Goal: Information Seeking & Learning: Learn about a topic

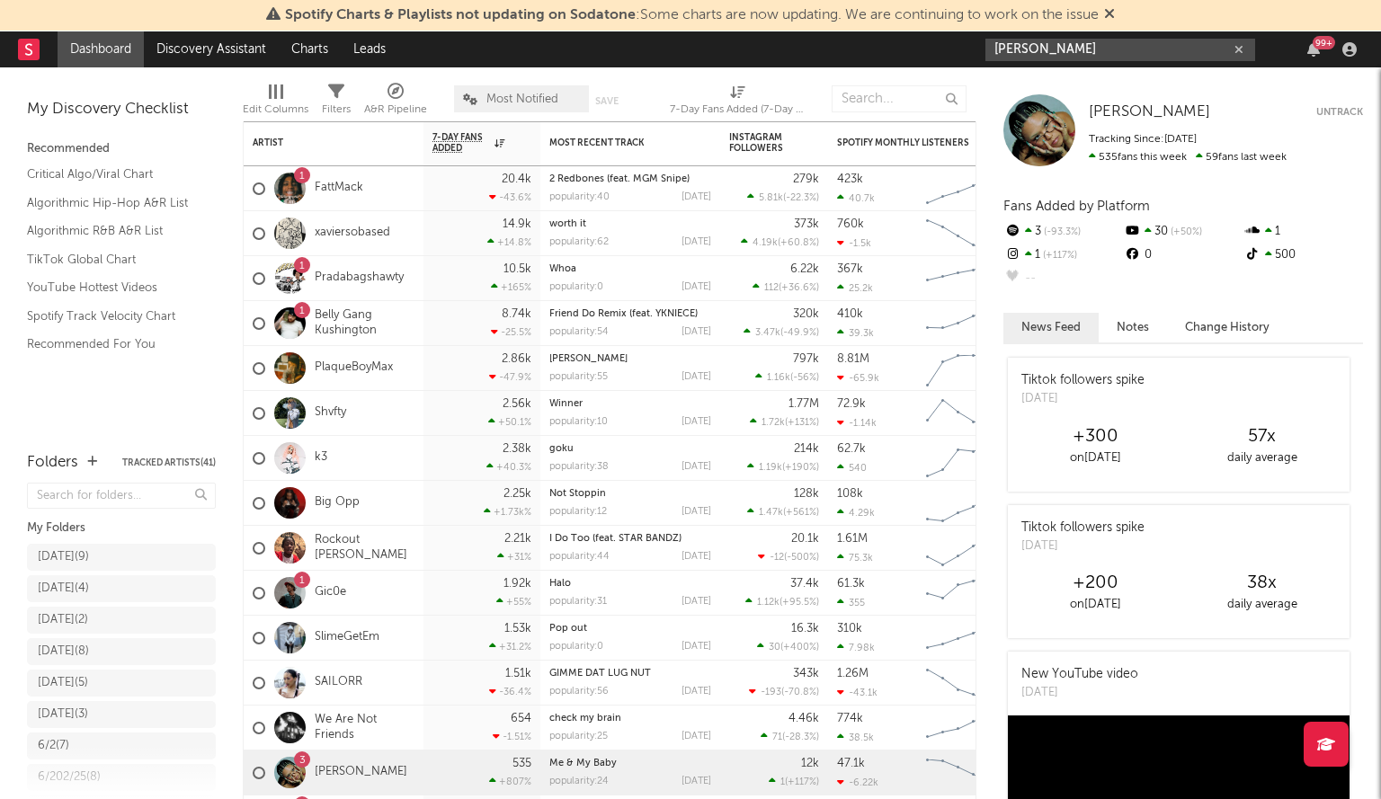
click at [1088, 51] on input "[PERSON_NAME]" at bounding box center [1120, 50] width 270 height 22
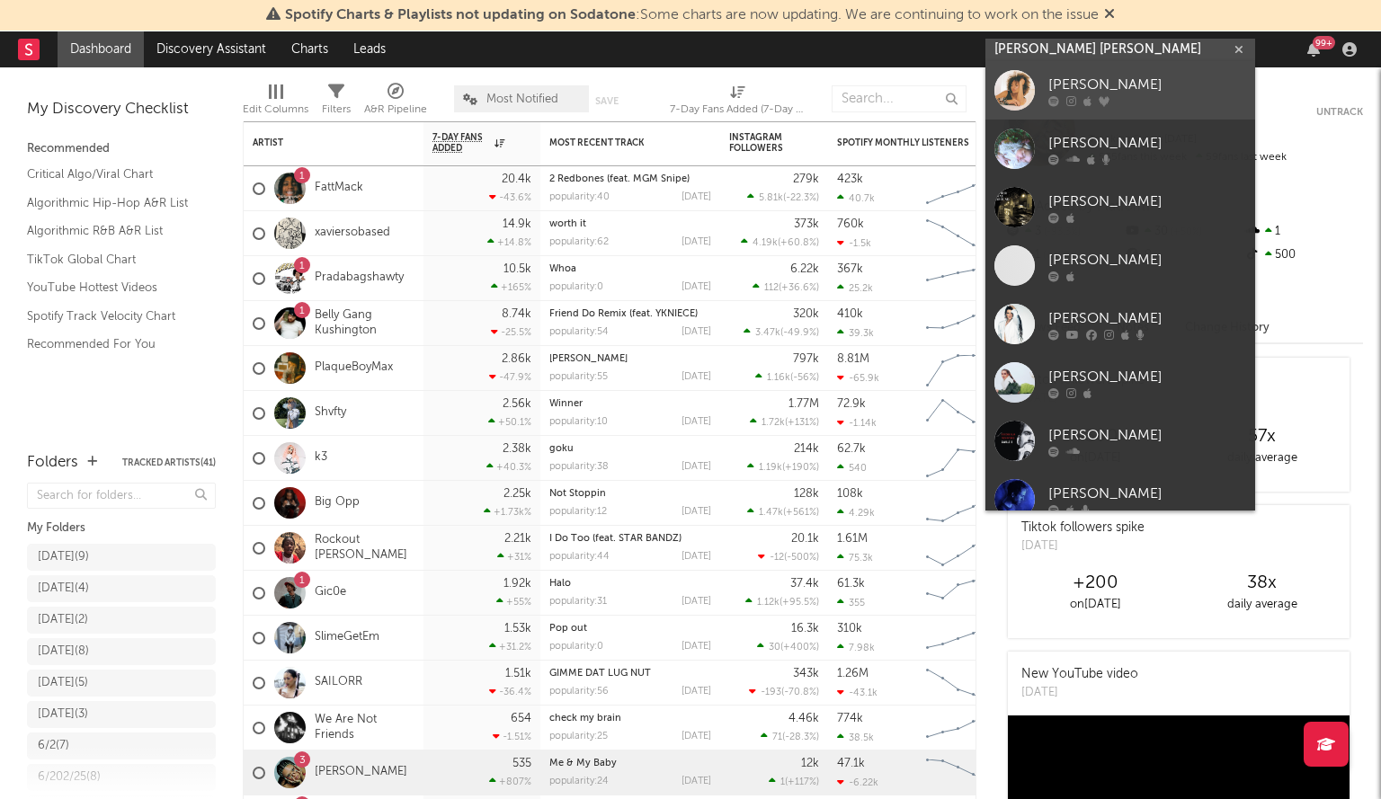
type input "[PERSON_NAME] [PERSON_NAME]"
click at [1109, 78] on div "[PERSON_NAME]" at bounding box center [1147, 86] width 198 height 22
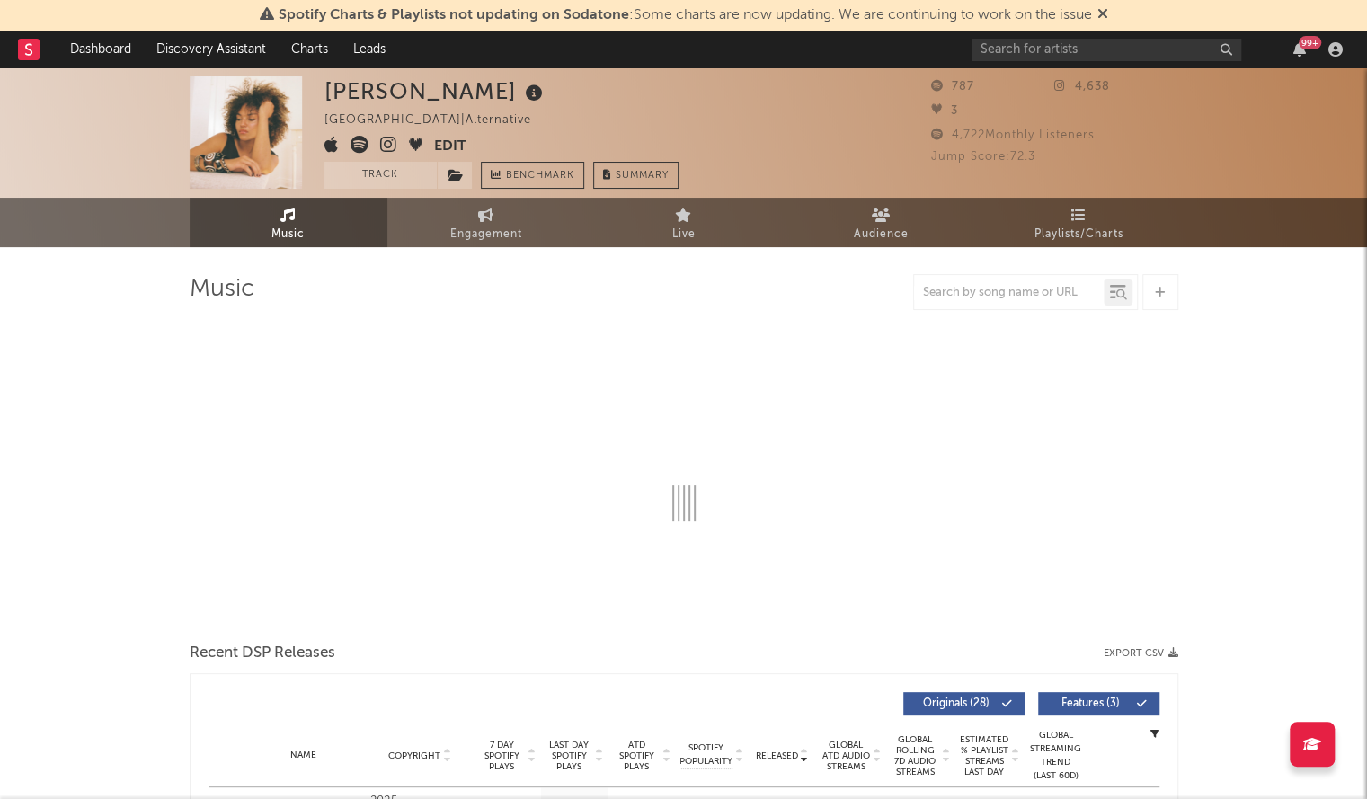
select select "6m"
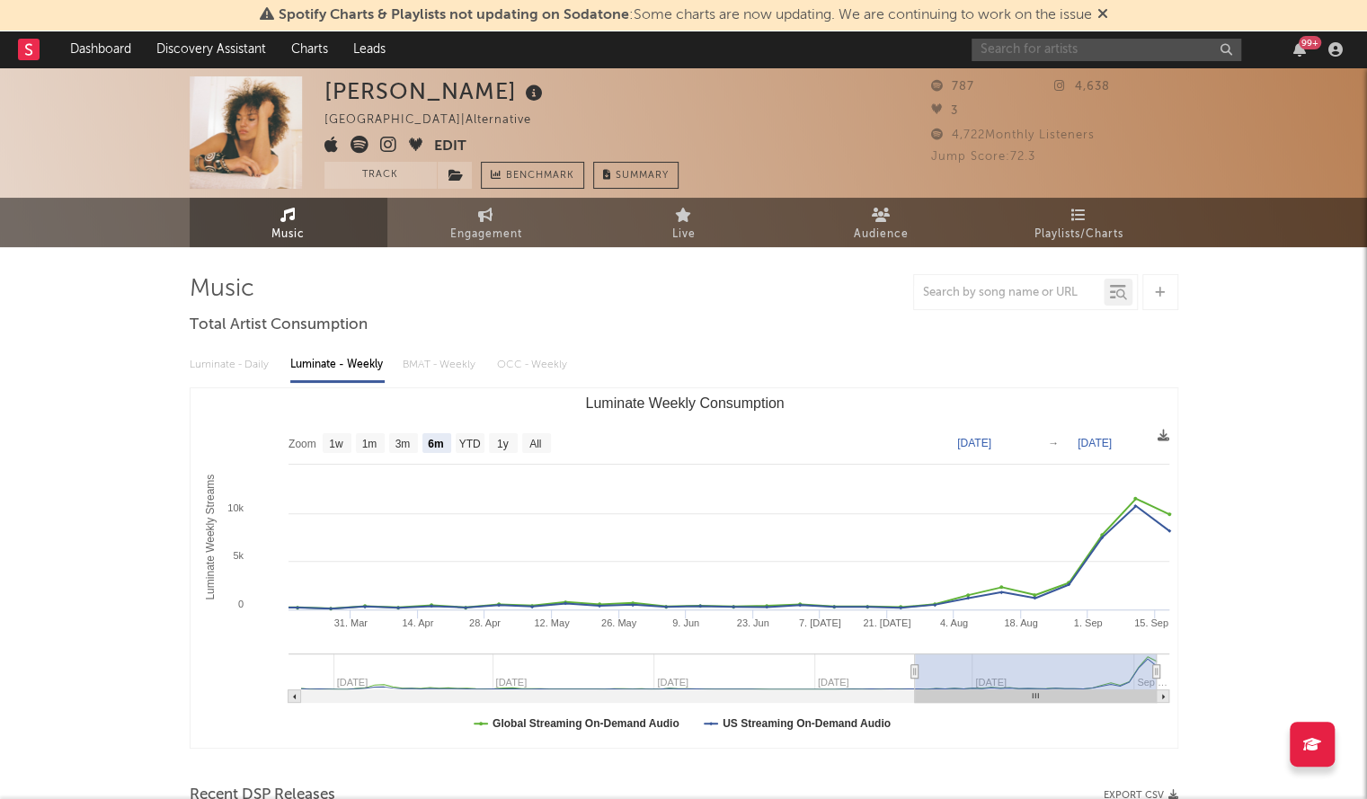
click at [1026, 49] on input "text" at bounding box center [1107, 50] width 270 height 22
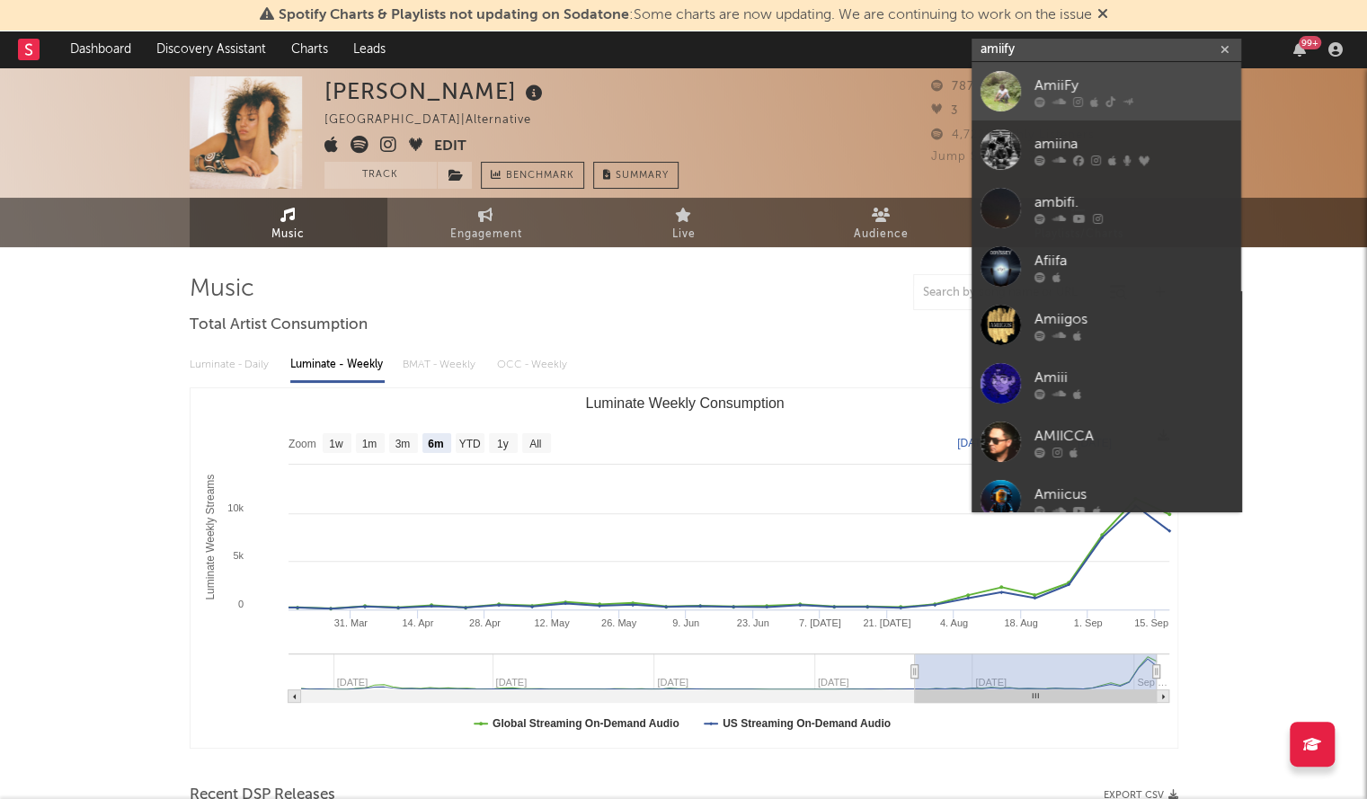
type input "amiify"
click at [1016, 76] on div at bounding box center [1001, 91] width 40 height 40
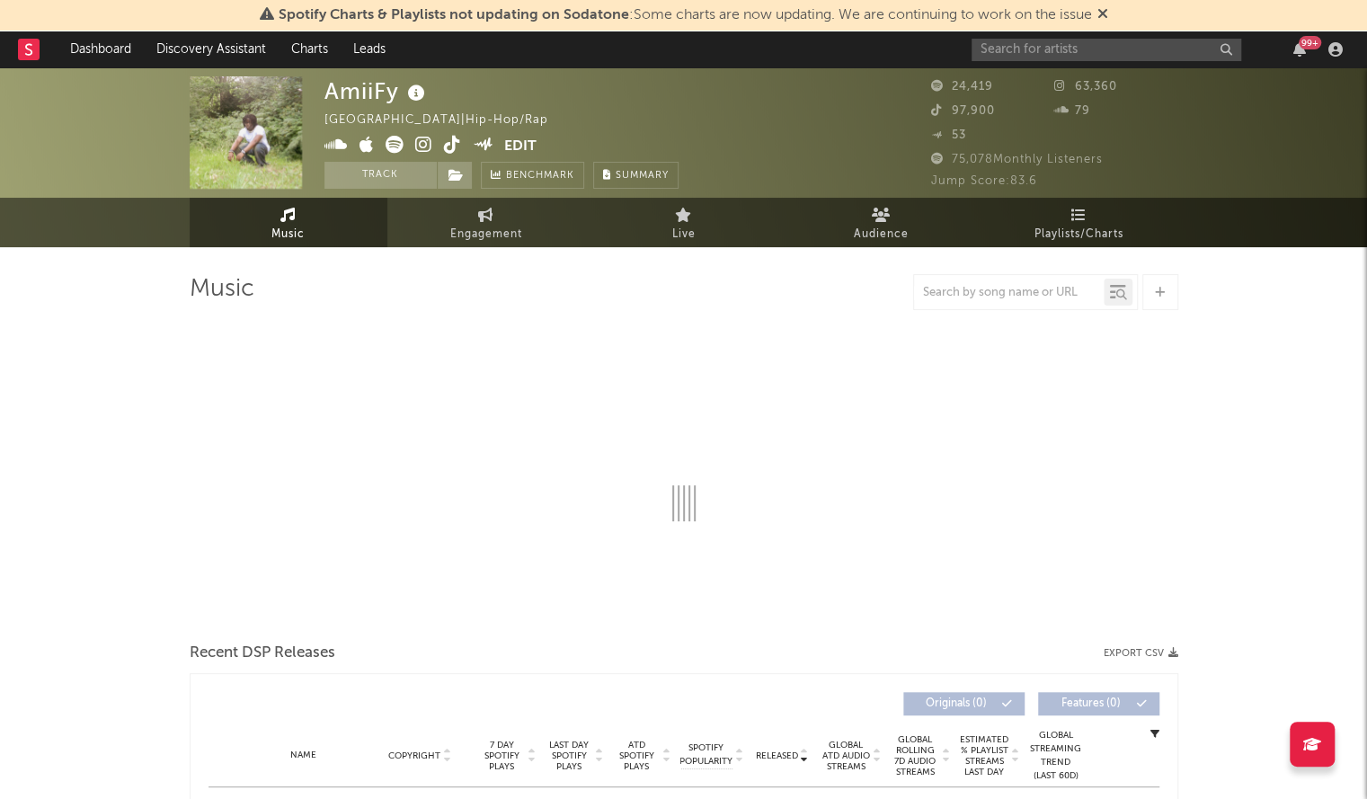
select select "1w"
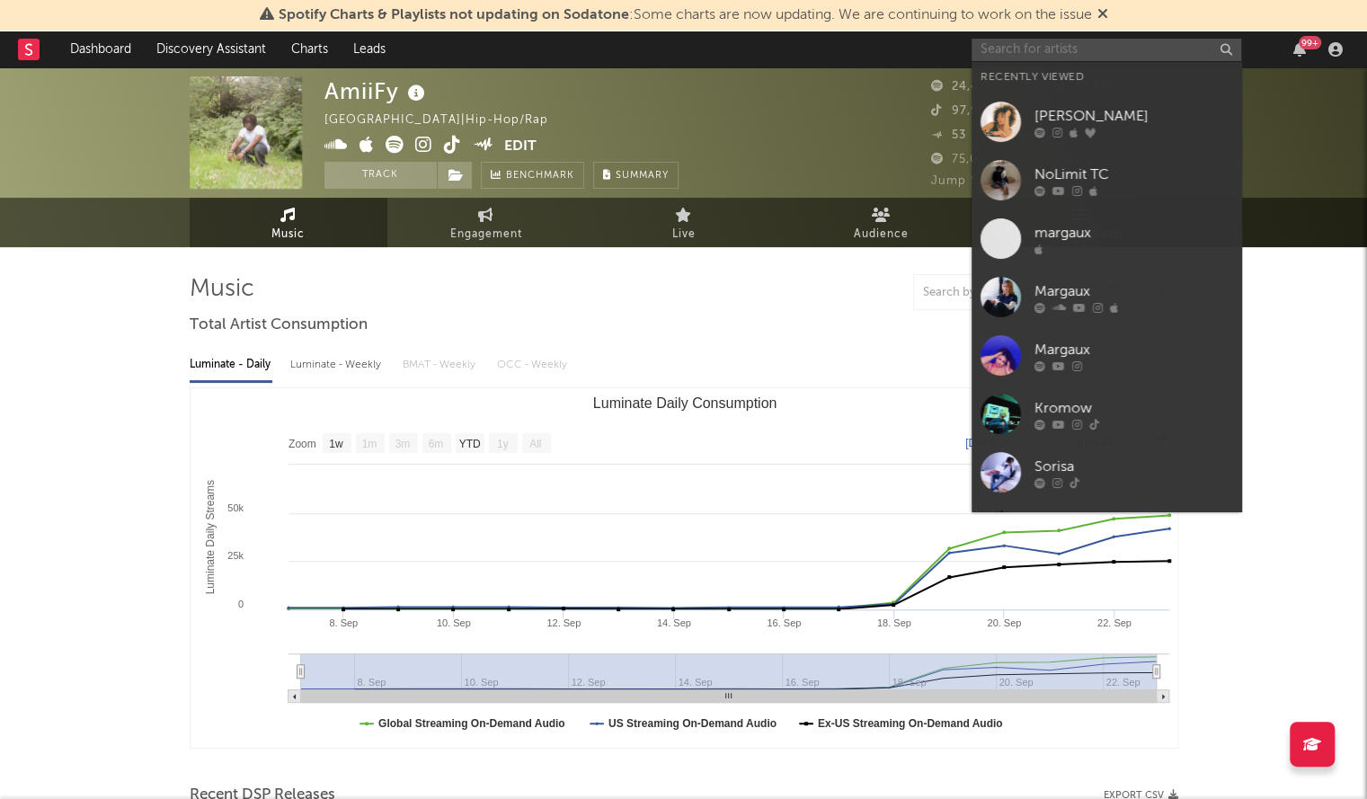
click at [1013, 45] on input "text" at bounding box center [1107, 50] width 270 height 22
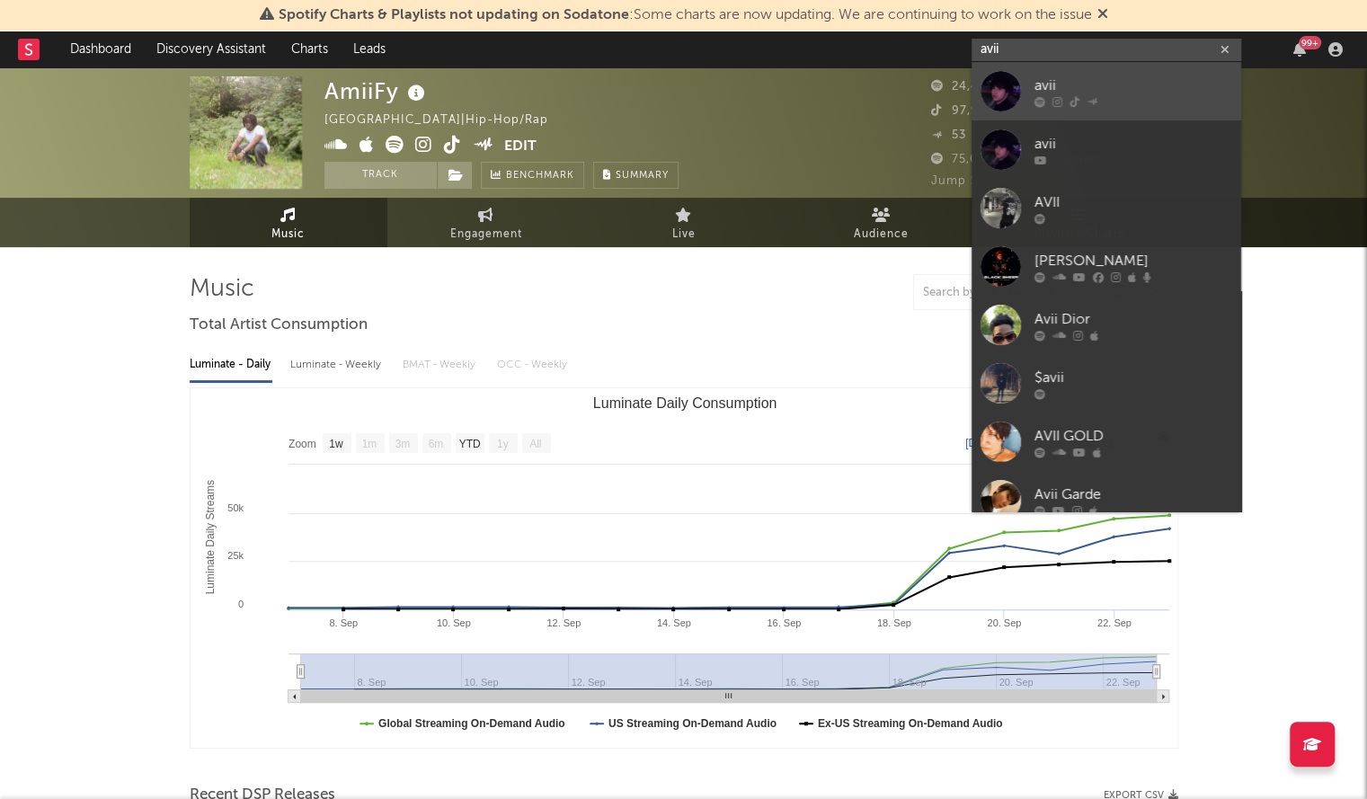
type input "avii"
click at [996, 84] on div at bounding box center [1001, 91] width 40 height 40
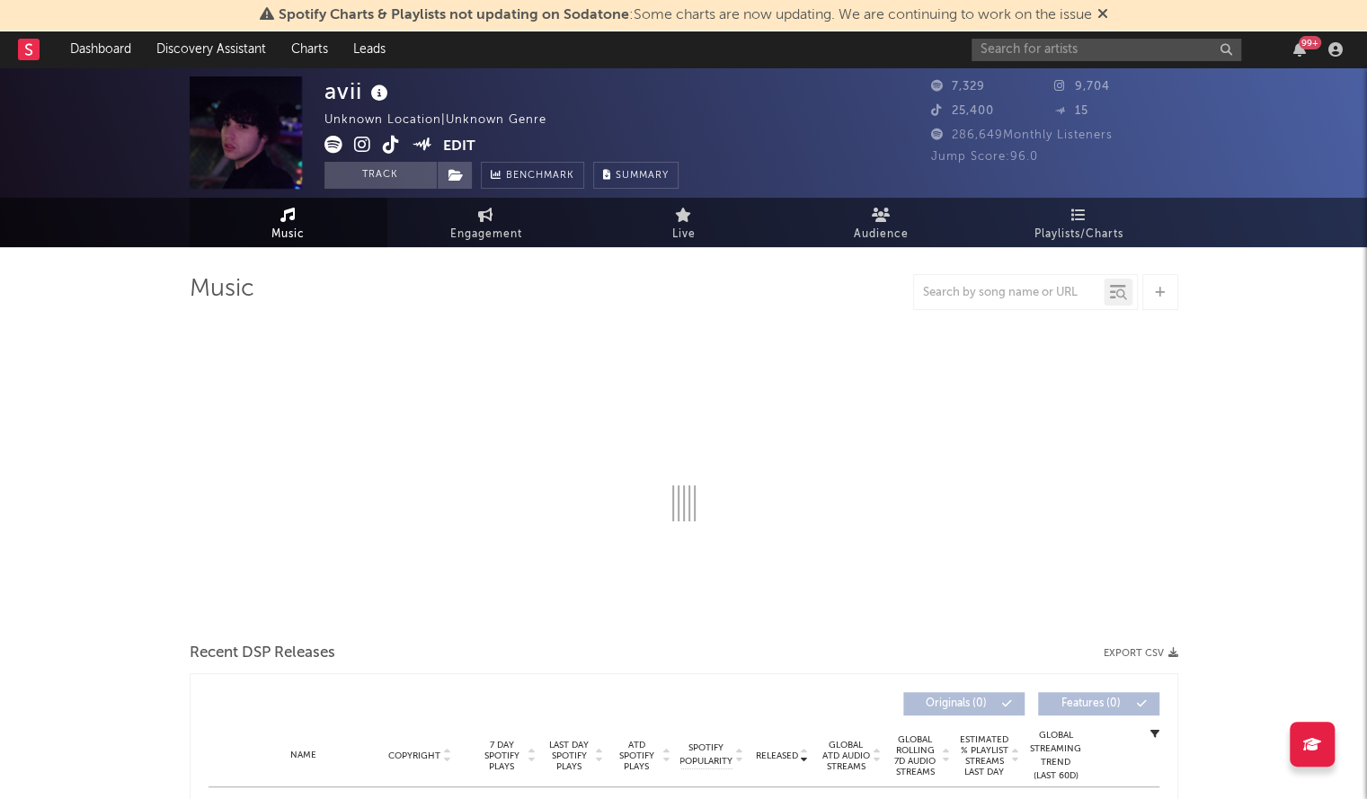
select select "1w"
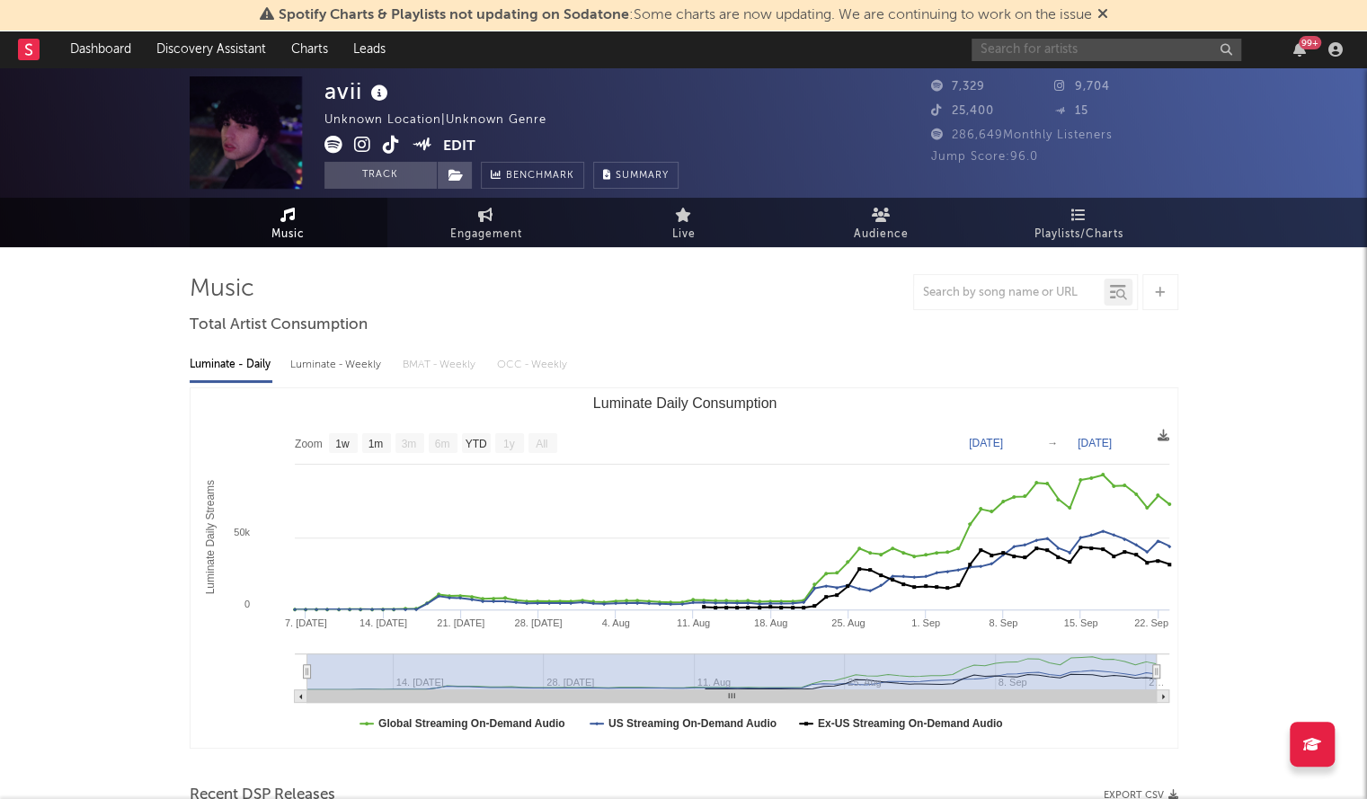
click at [1029, 39] on input "text" at bounding box center [1107, 50] width 270 height 22
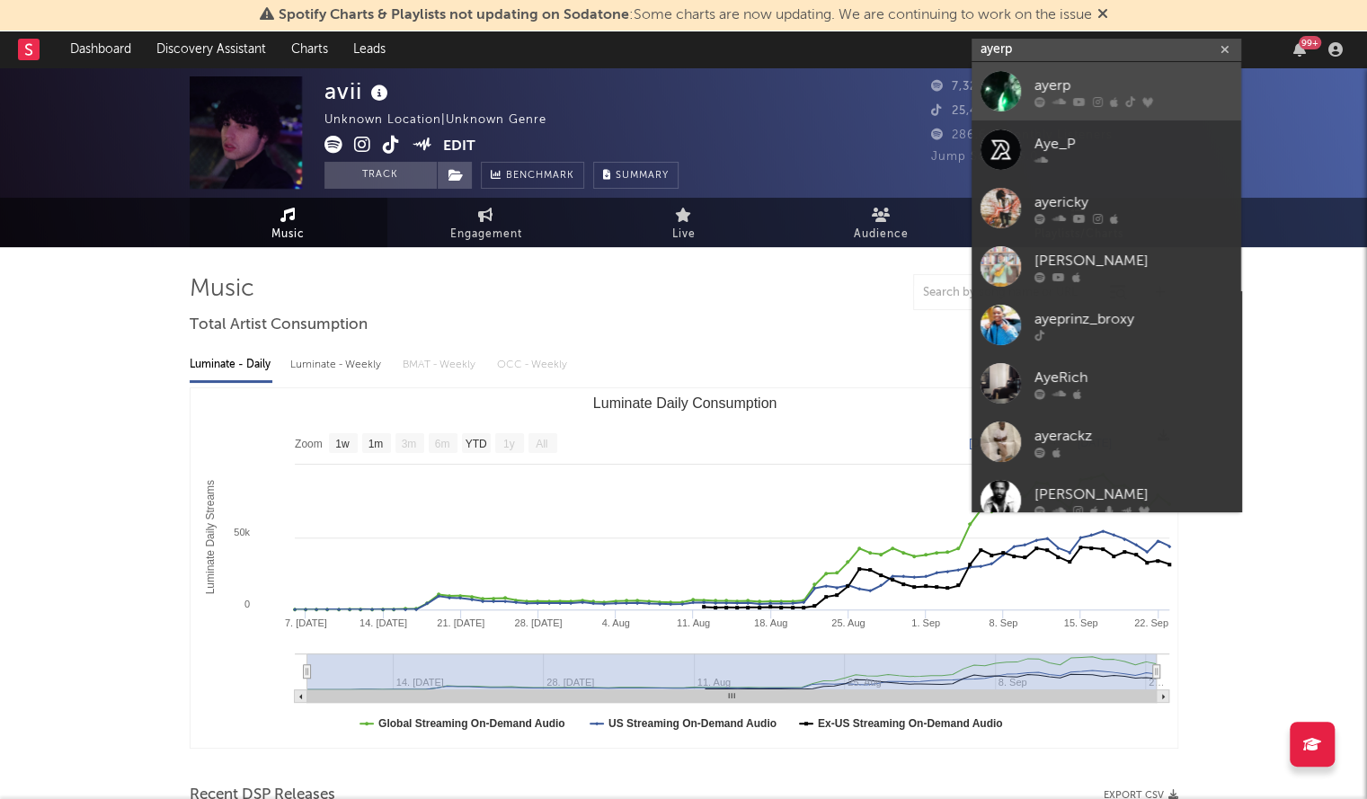
type input "ayerp"
click at [1016, 79] on div at bounding box center [1001, 91] width 40 height 40
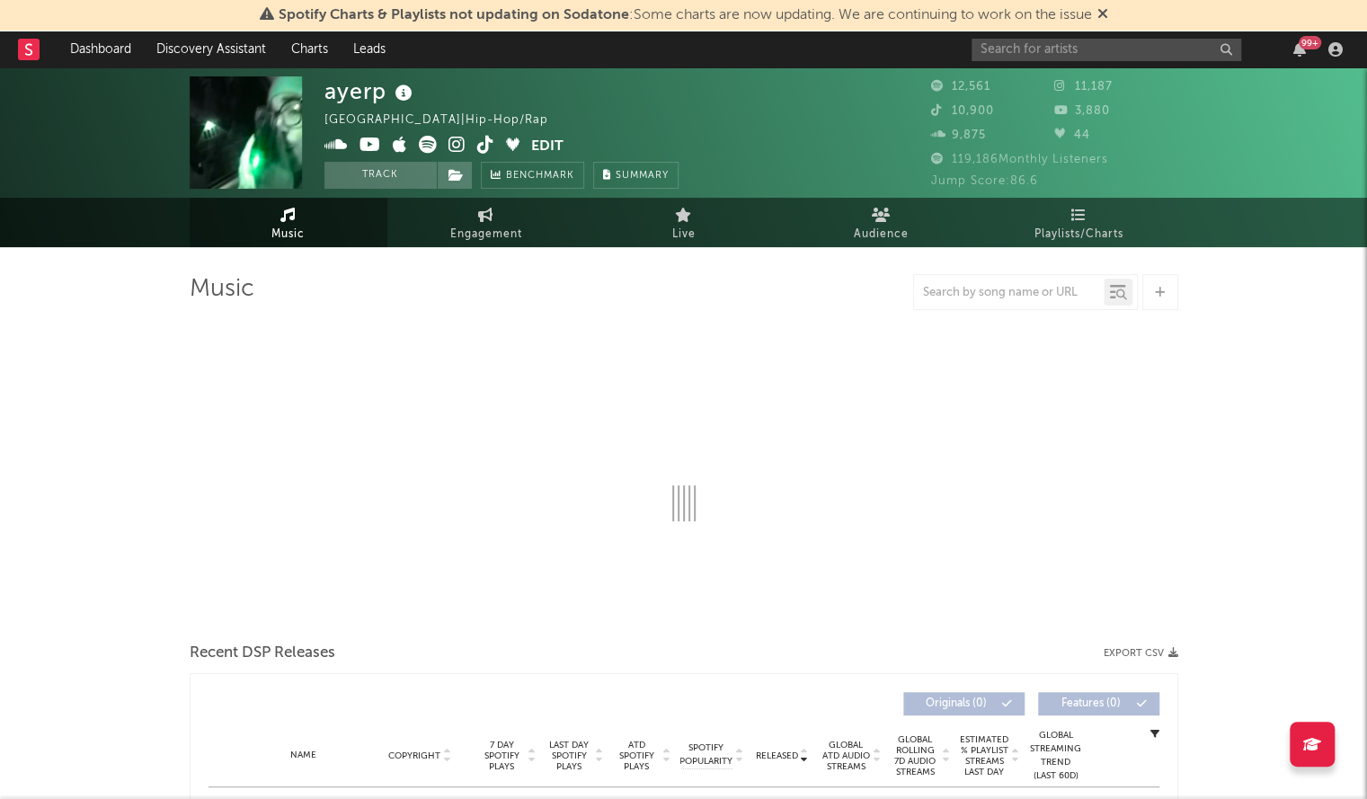
select select "6m"
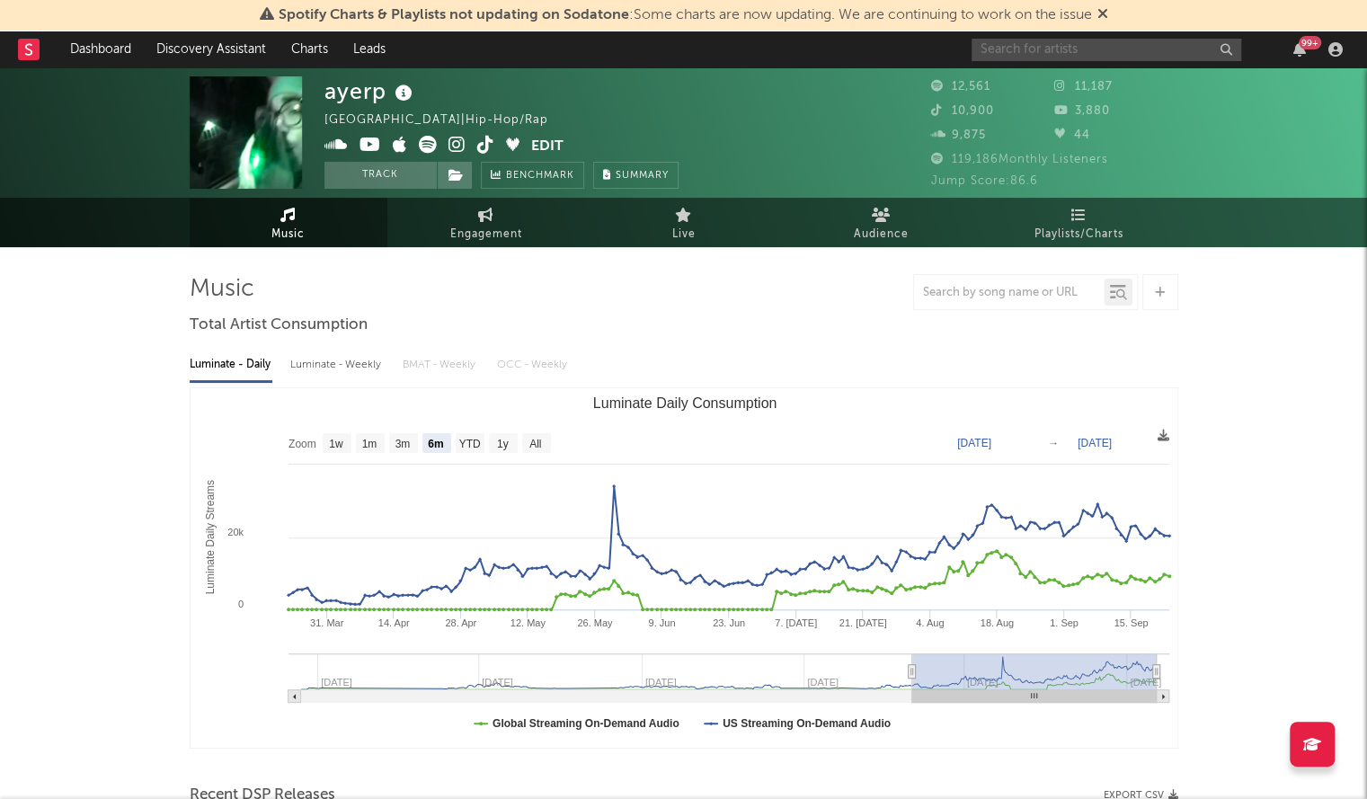
click at [1009, 42] on input "text" at bounding box center [1107, 50] width 270 height 22
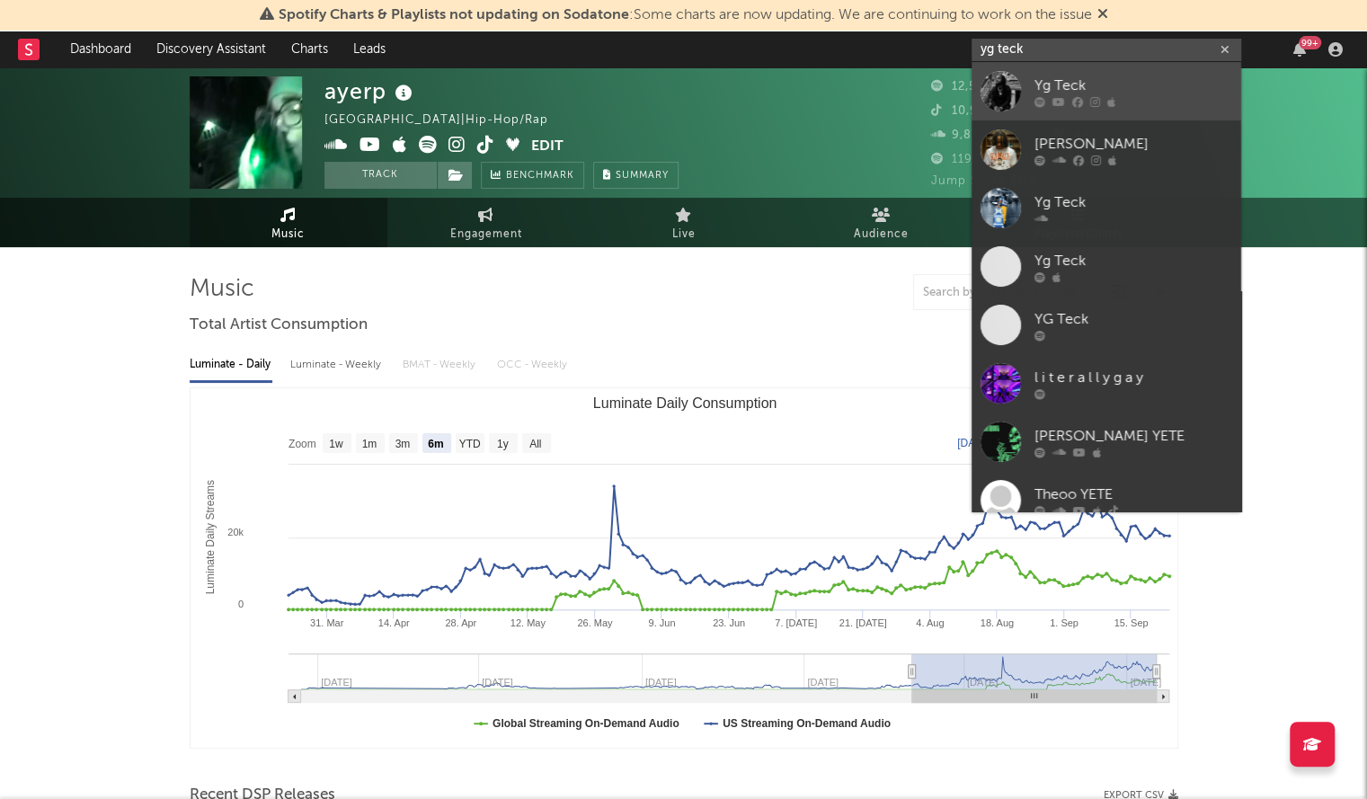
type input "yg teck"
click at [1100, 89] on div "Yg Teck" at bounding box center [1134, 86] width 198 height 22
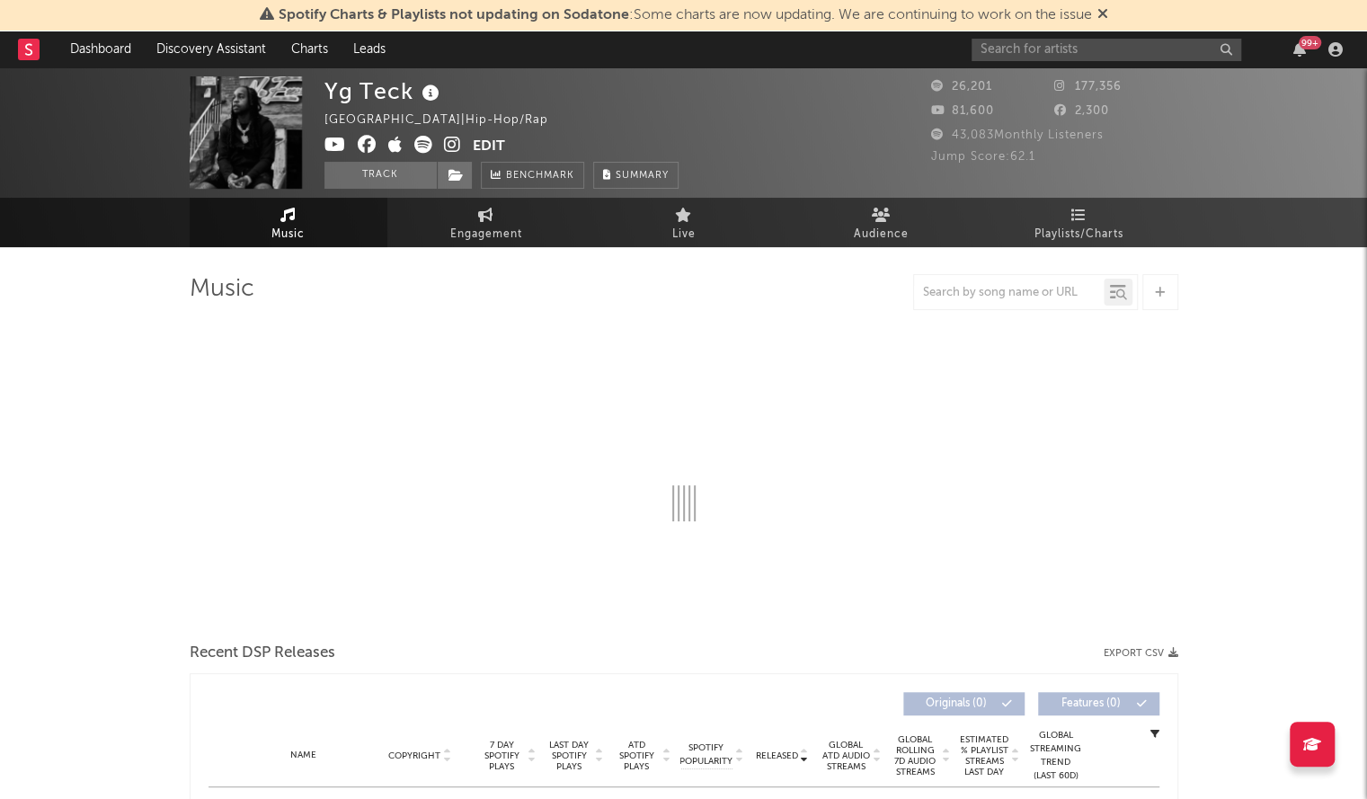
select select "6m"
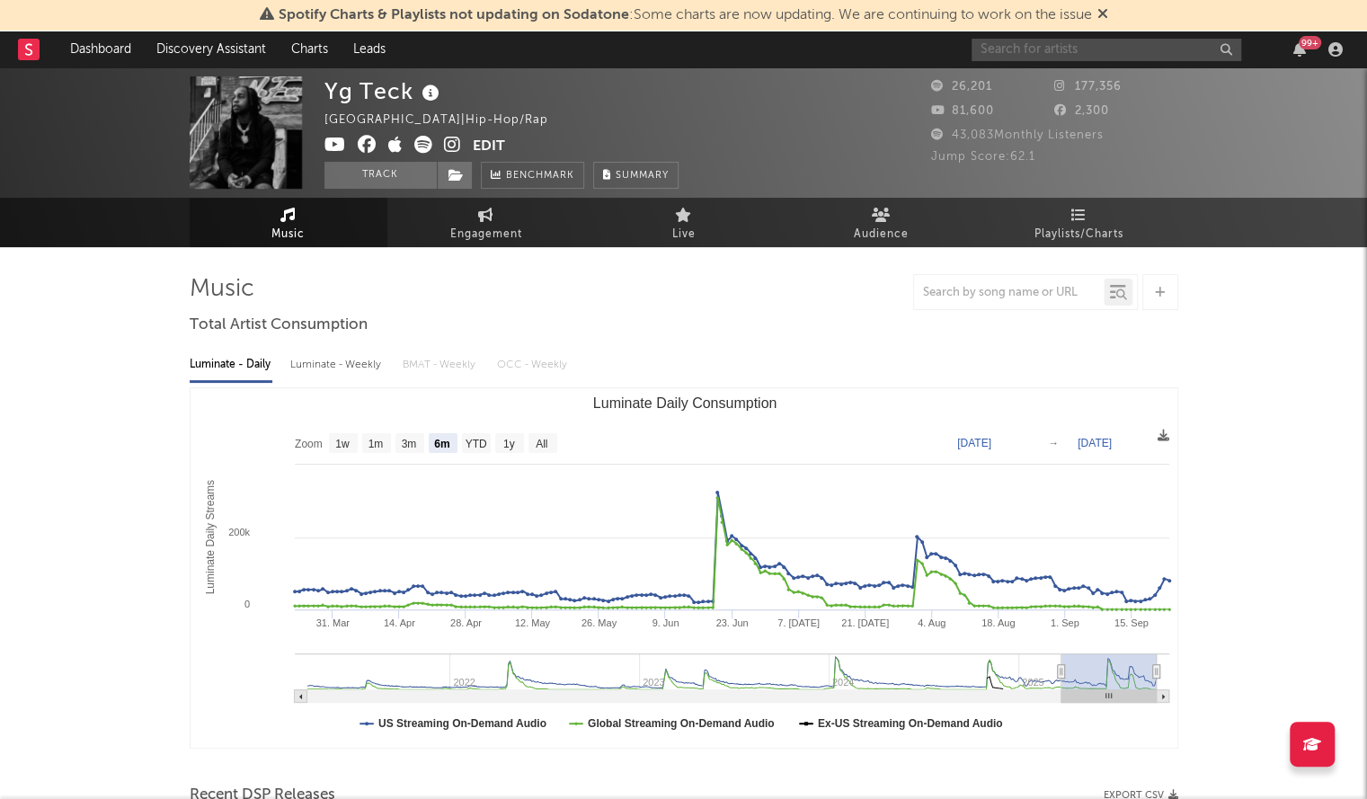
click at [1009, 49] on input "text" at bounding box center [1107, 50] width 270 height 22
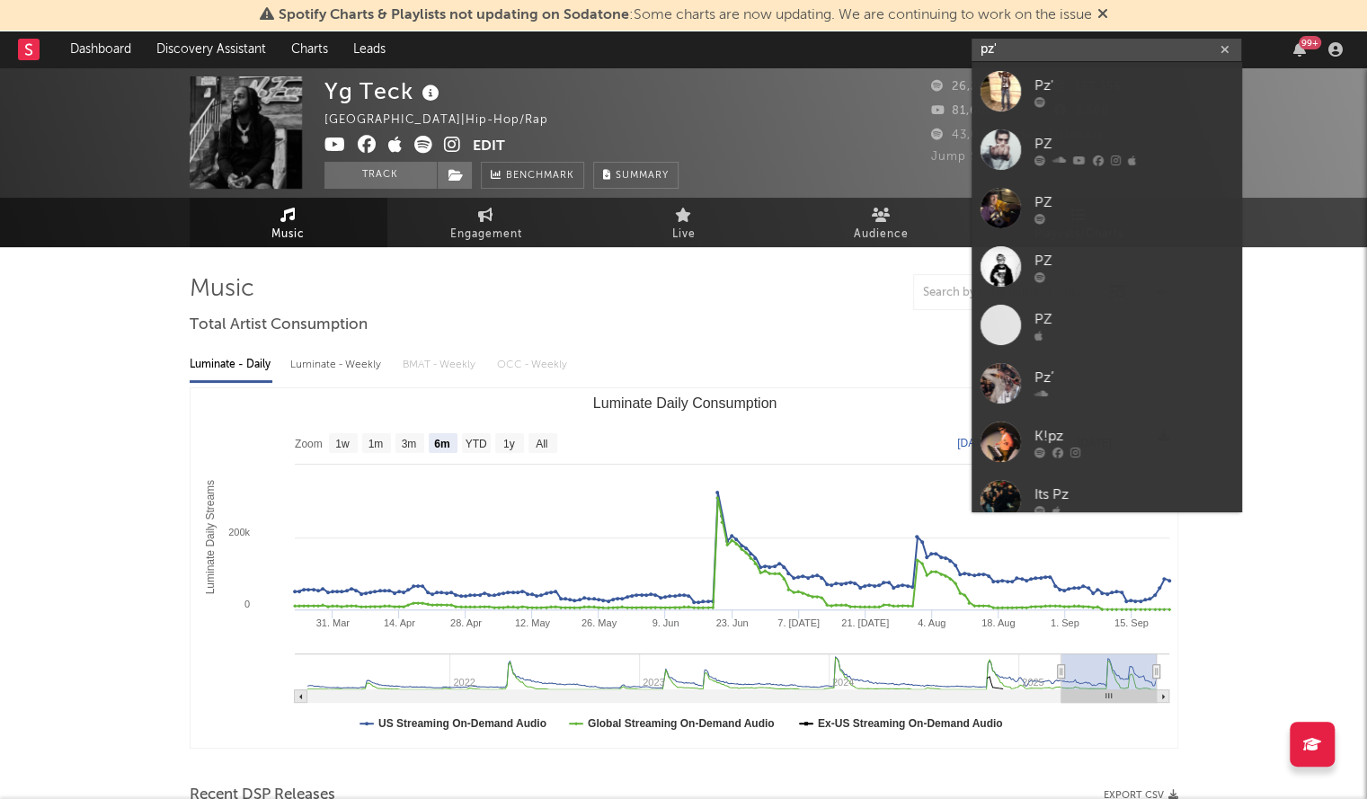
type input "pz'"
click at [1009, 81] on div at bounding box center [1001, 91] width 40 height 40
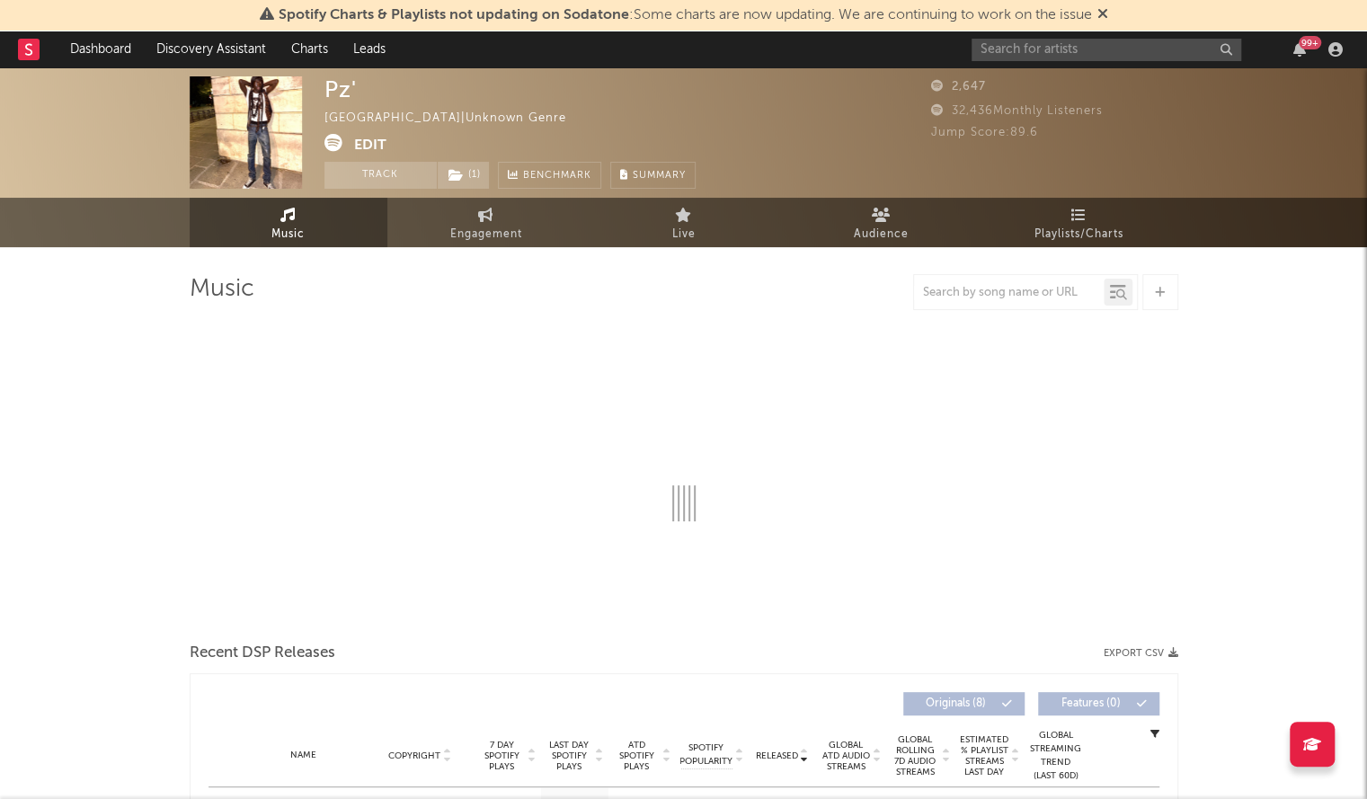
select select "1w"
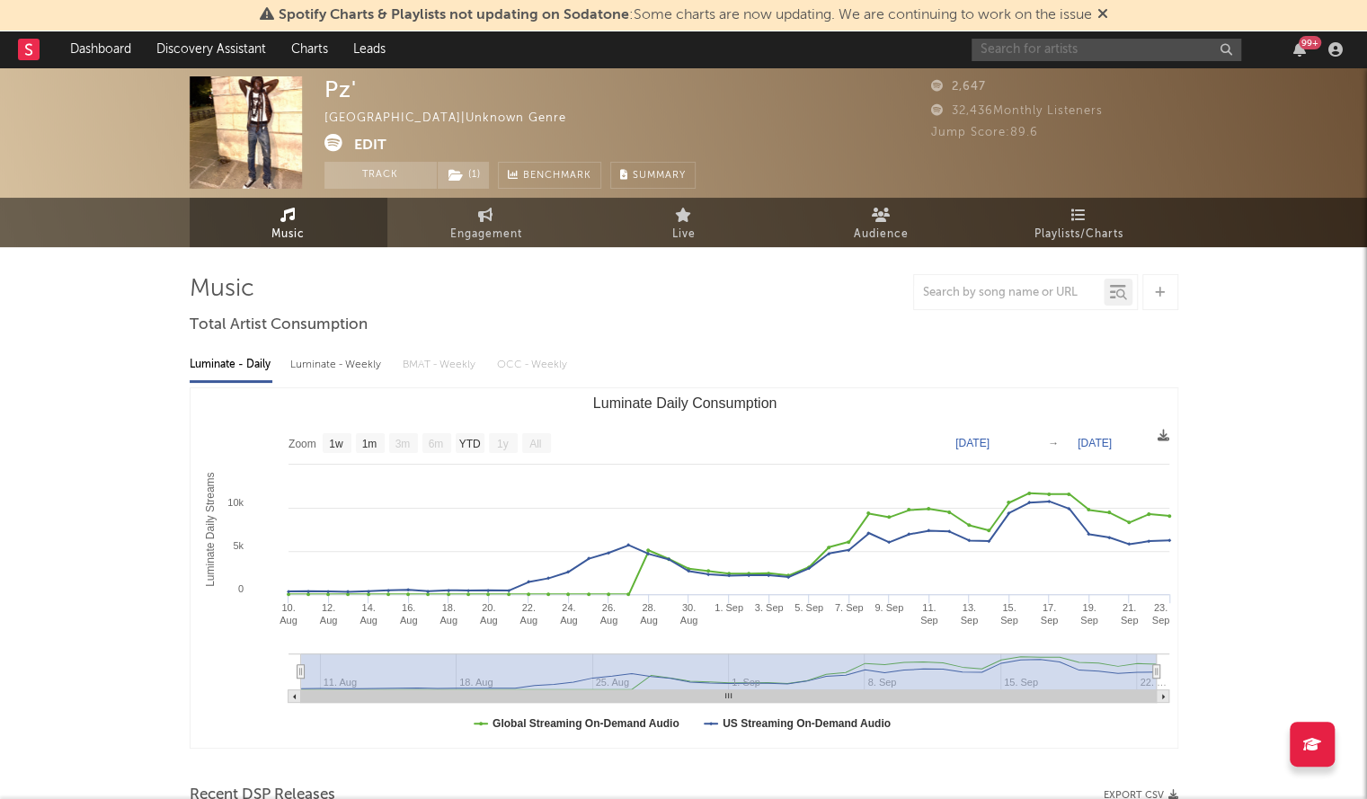
click at [1048, 59] on input "text" at bounding box center [1107, 50] width 270 height 22
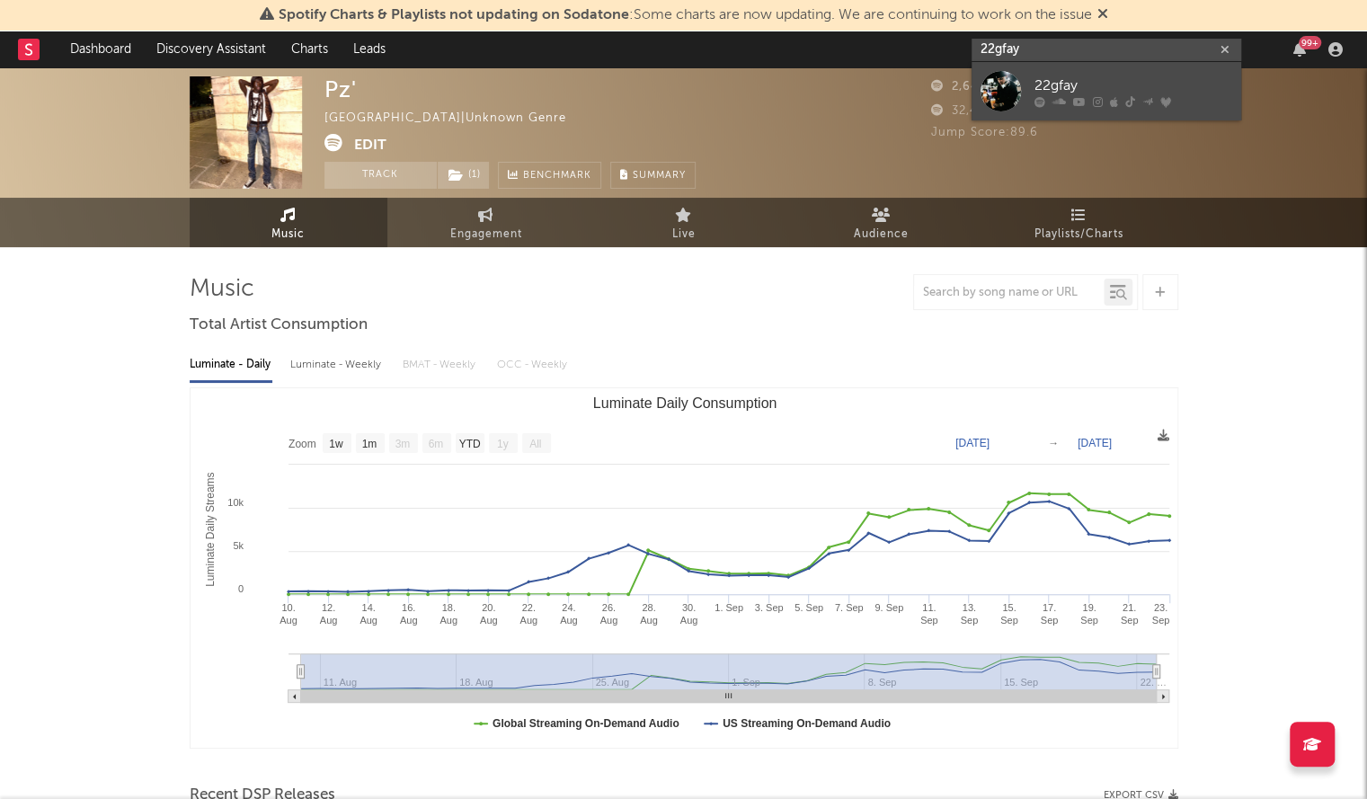
type input "22gfay"
click at [1014, 81] on div at bounding box center [1001, 91] width 40 height 40
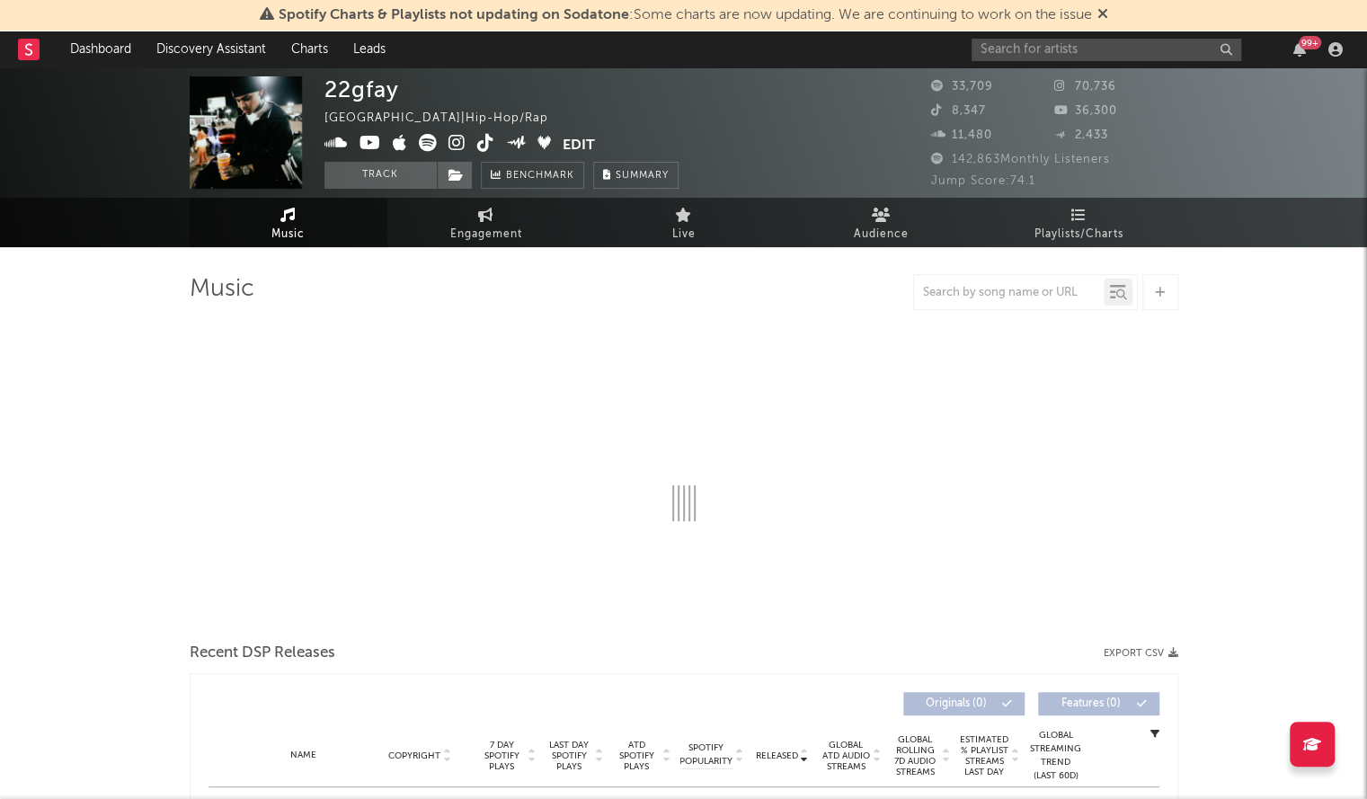
select select "6m"
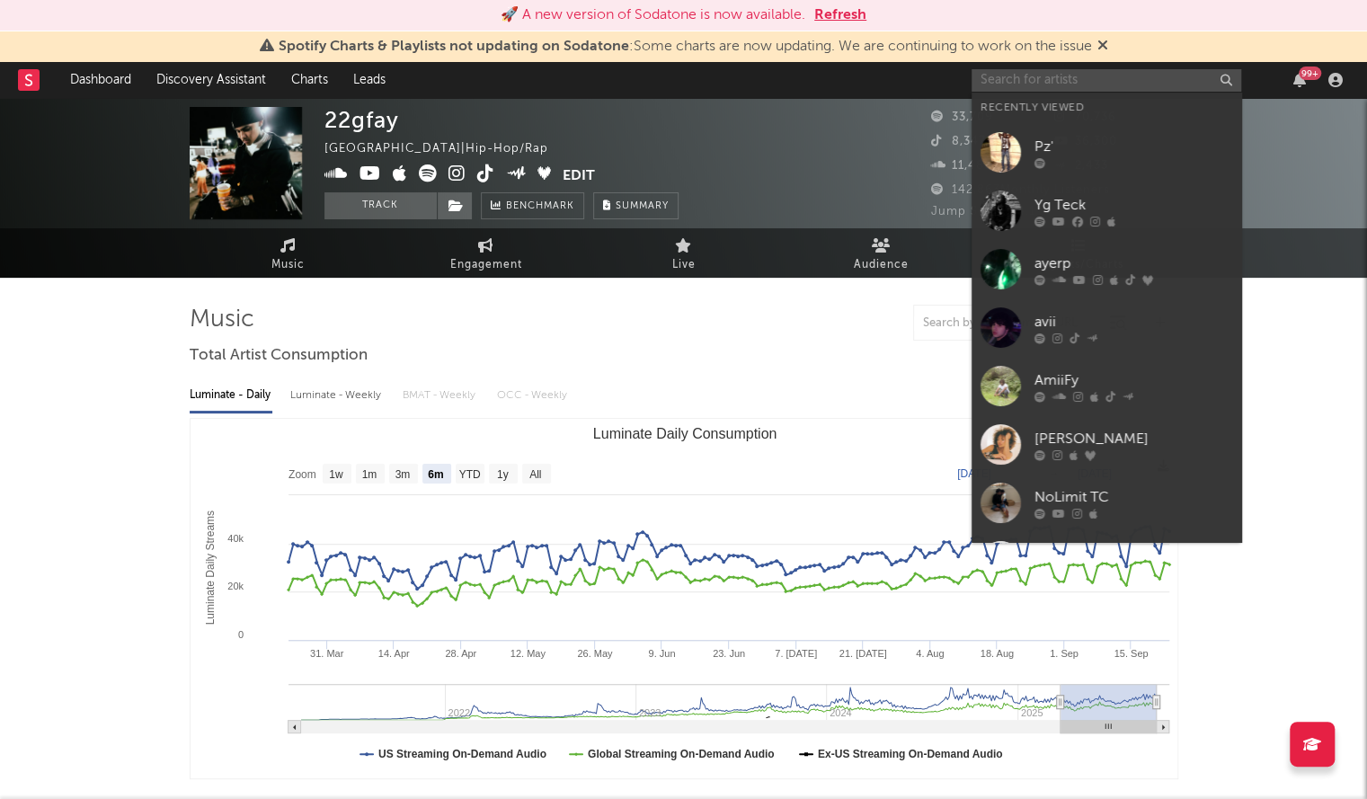
click at [1023, 82] on input "text" at bounding box center [1107, 80] width 270 height 22
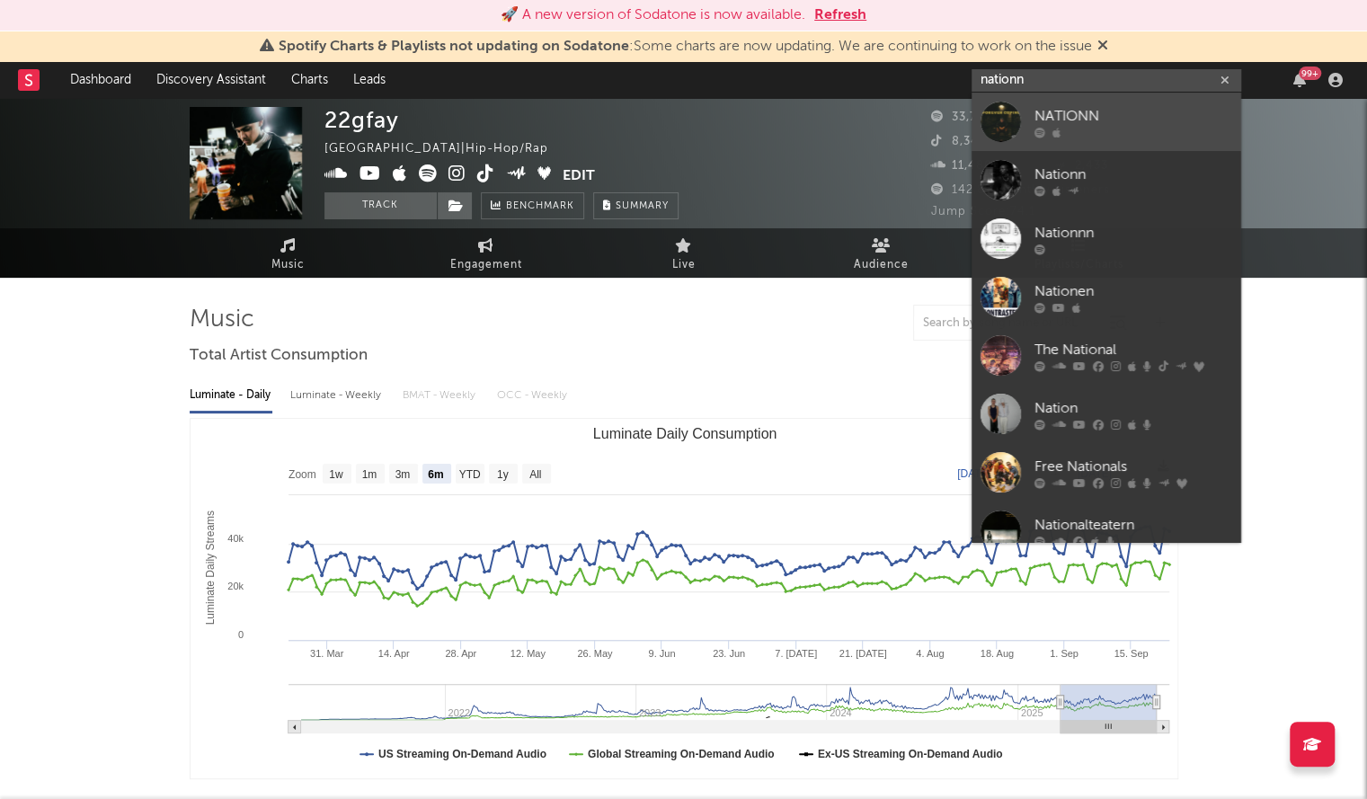
type input "nationn"
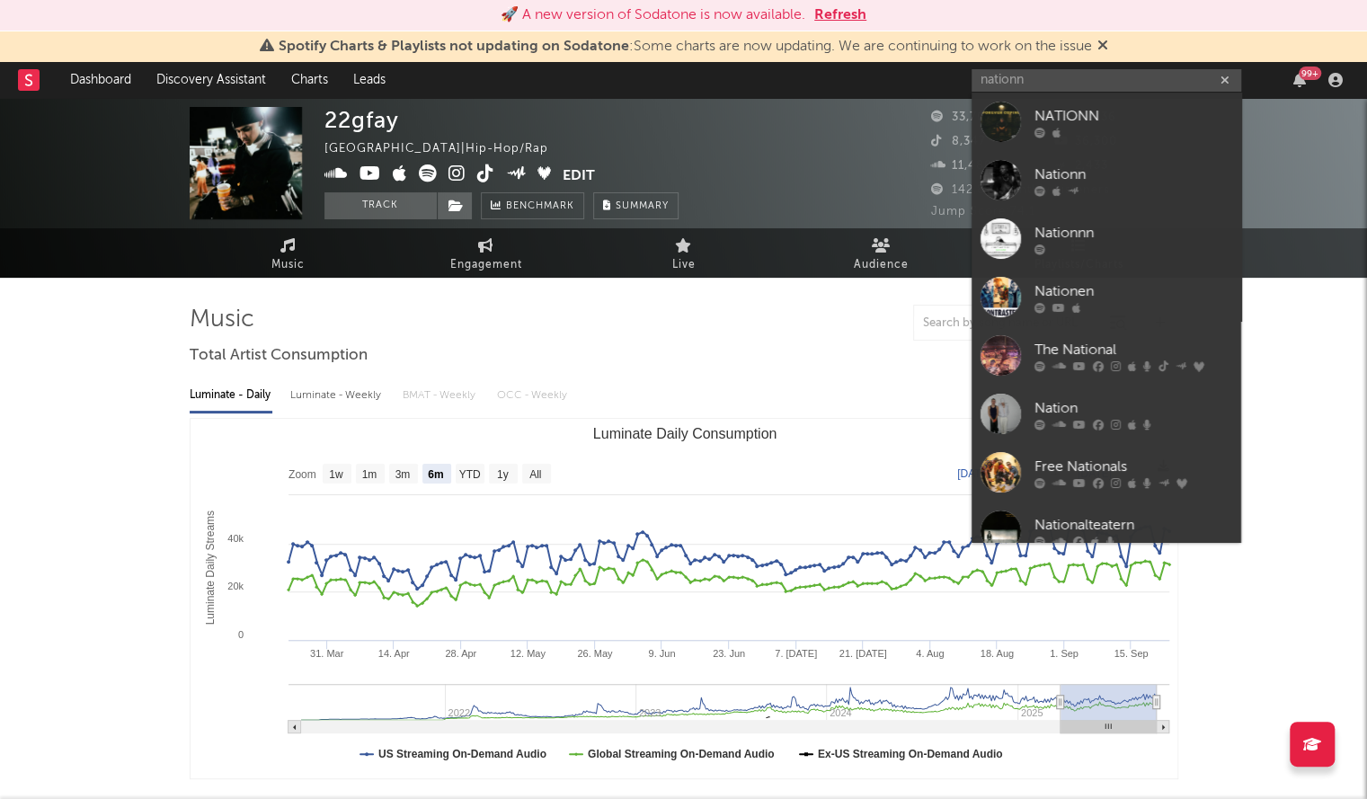
drag, startPoint x: 1010, startPoint y: 121, endPoint x: 775, endPoint y: 8, distance: 261.3
click at [1010, 121] on div at bounding box center [1001, 122] width 40 height 40
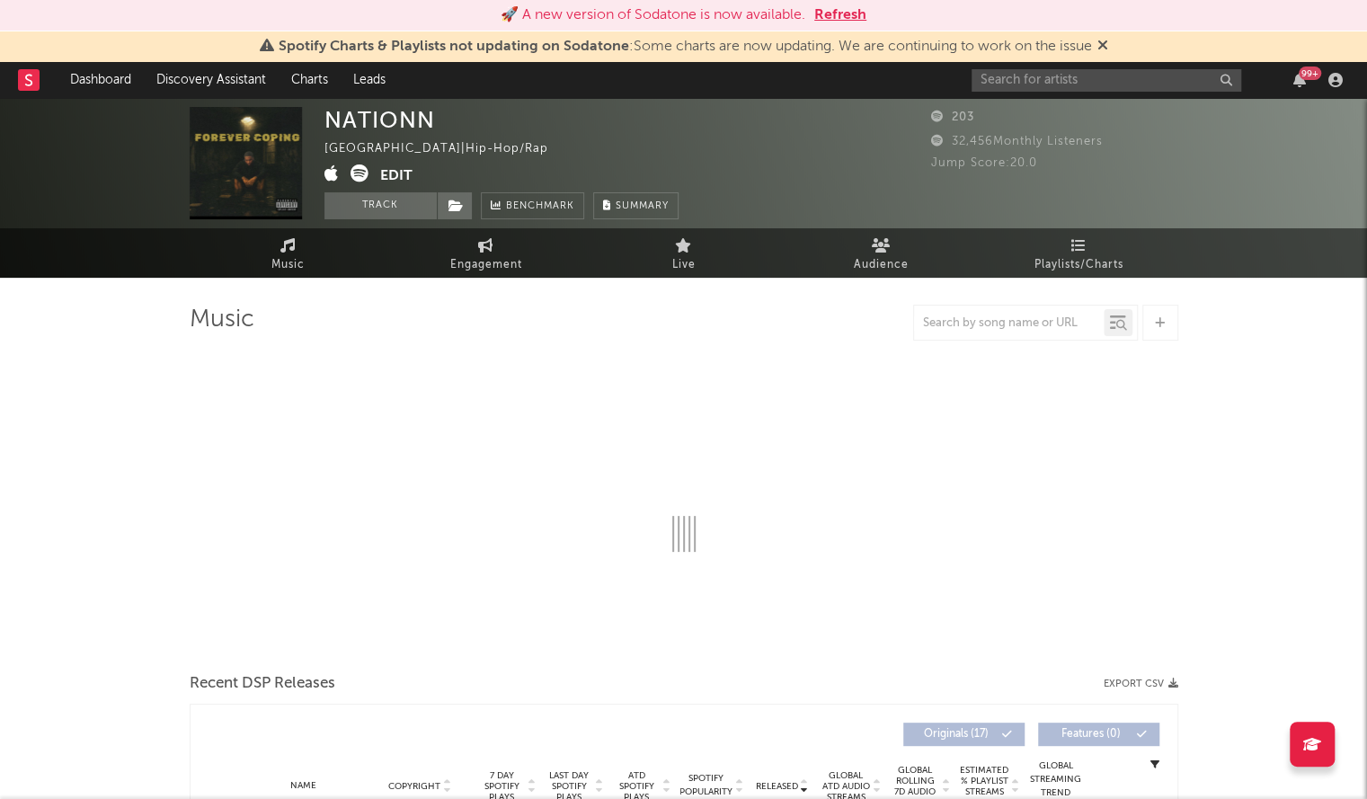
select select "1w"
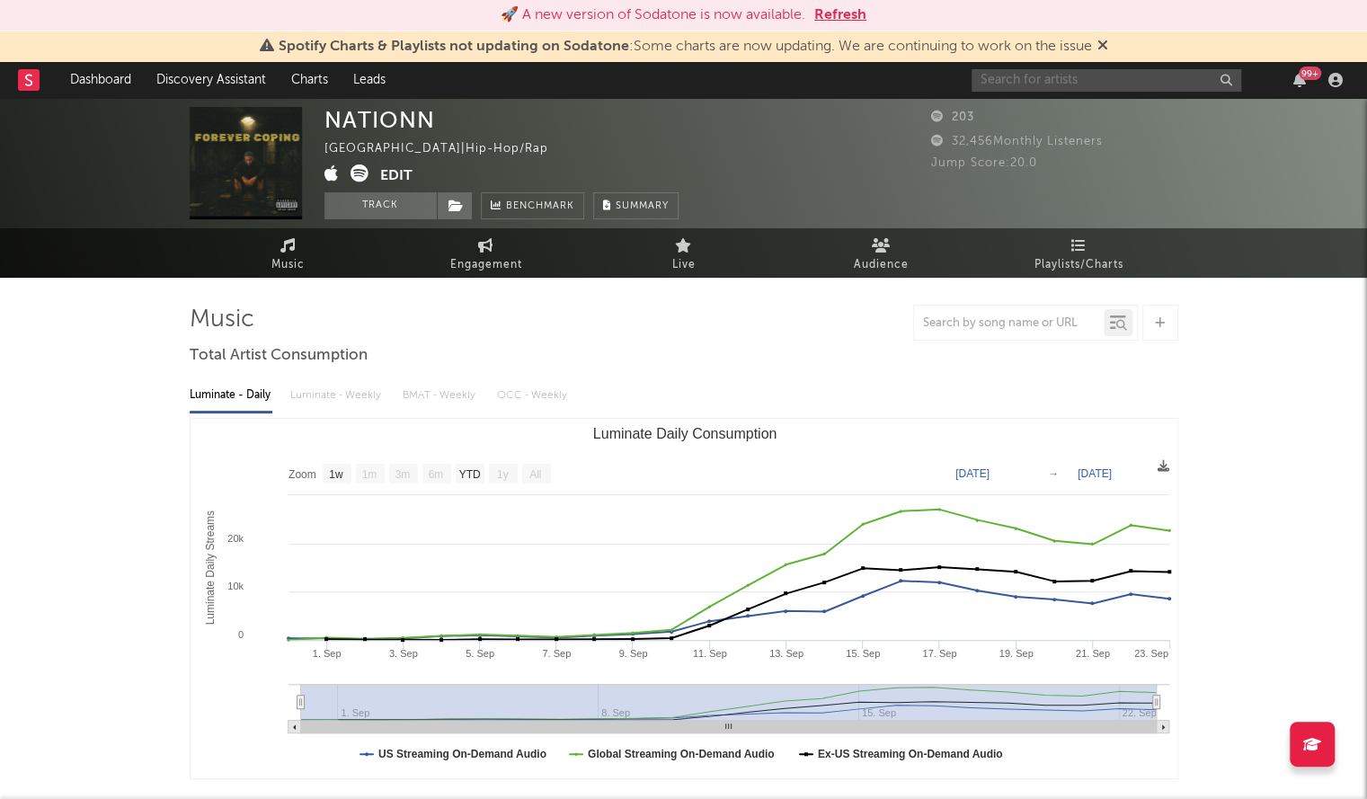
click at [1004, 82] on input "text" at bounding box center [1107, 80] width 270 height 22
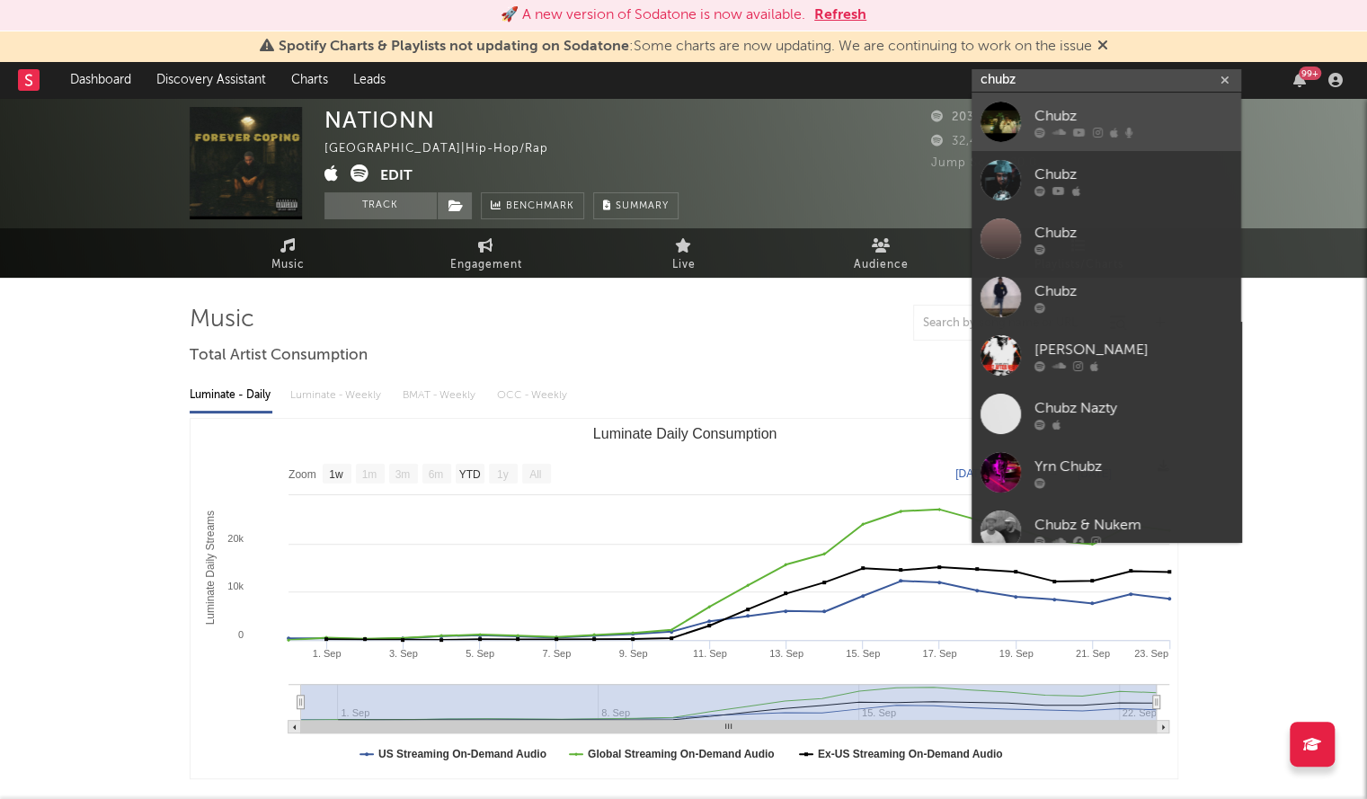
type input "chubz"
click at [998, 134] on div at bounding box center [1001, 122] width 40 height 40
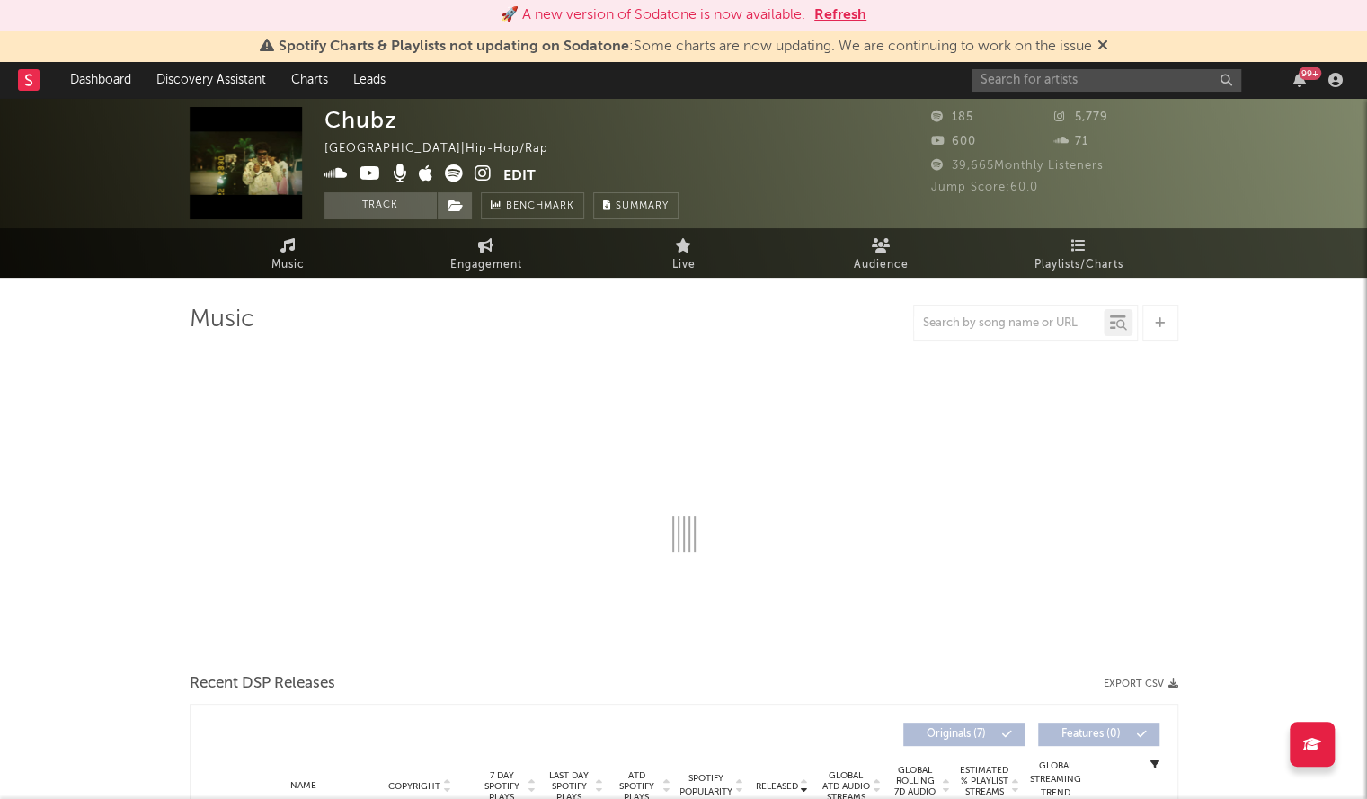
select select "1w"
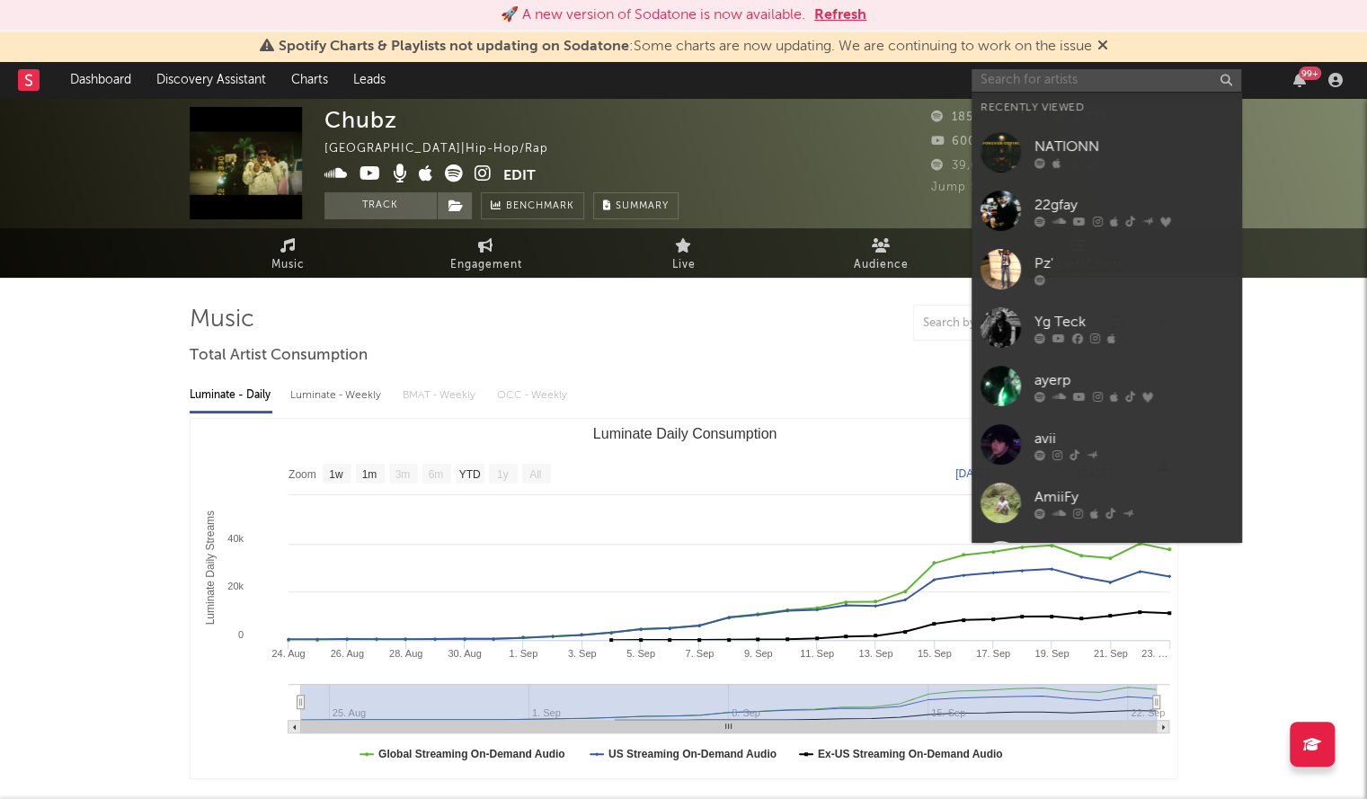
click at [1004, 85] on input "text" at bounding box center [1107, 80] width 270 height 22
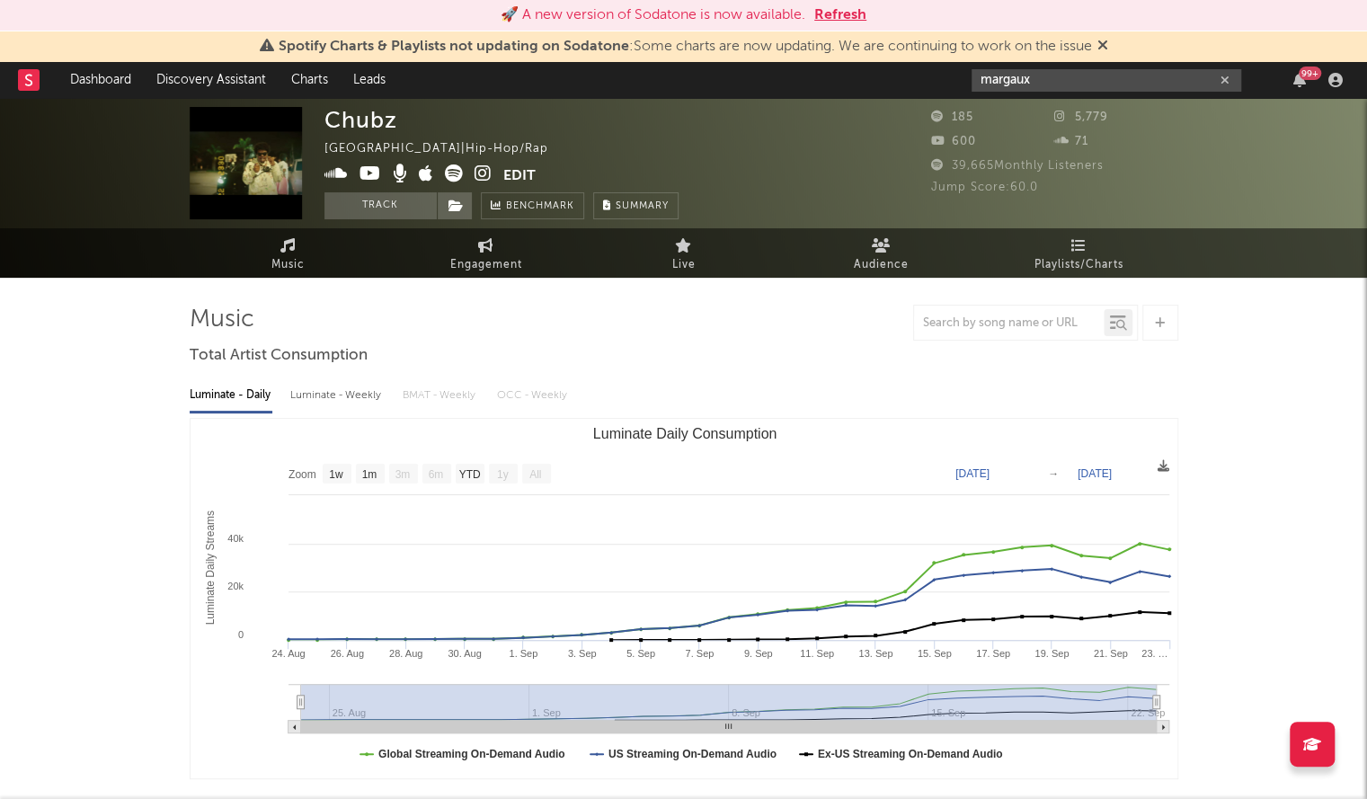
click at [1023, 77] on input "margaux" at bounding box center [1107, 80] width 270 height 22
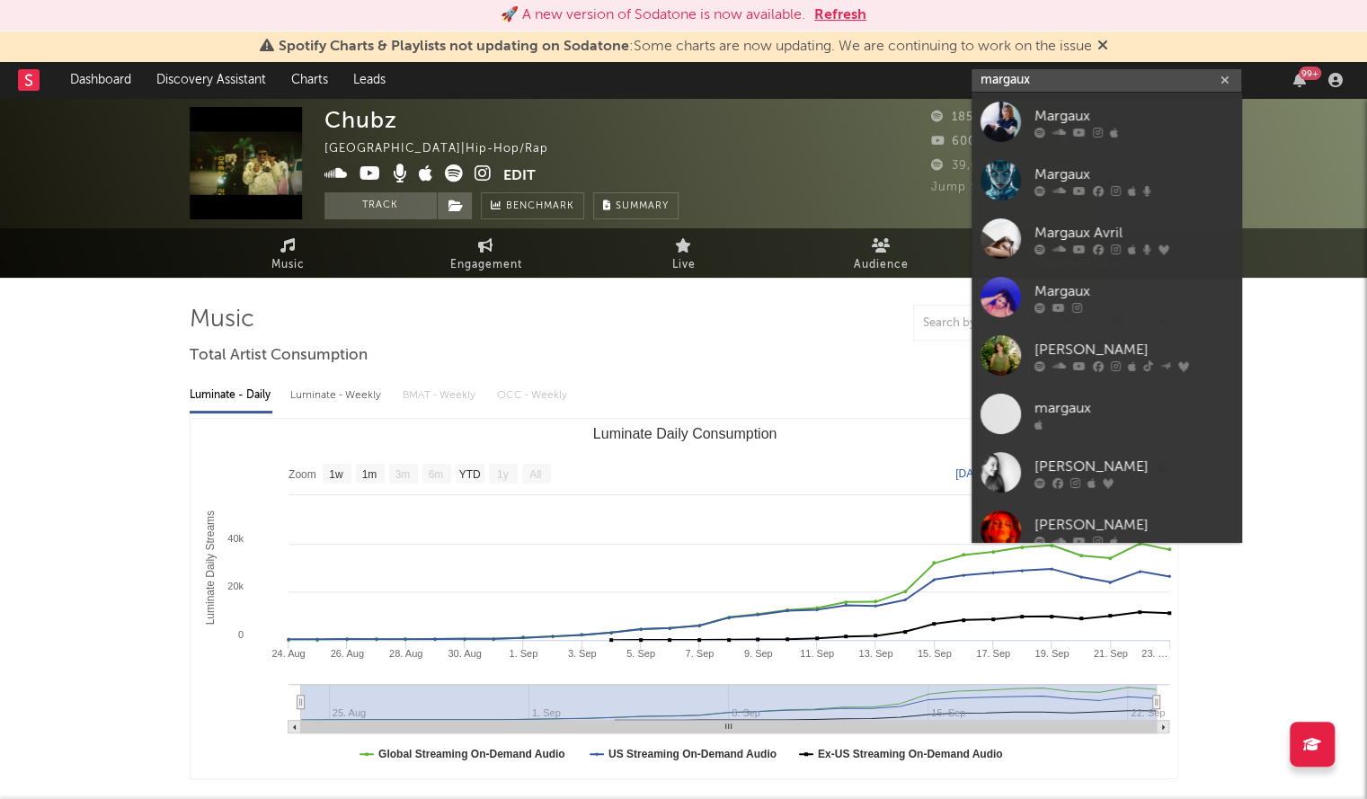
click at [1023, 77] on input "margaux" at bounding box center [1107, 80] width 270 height 22
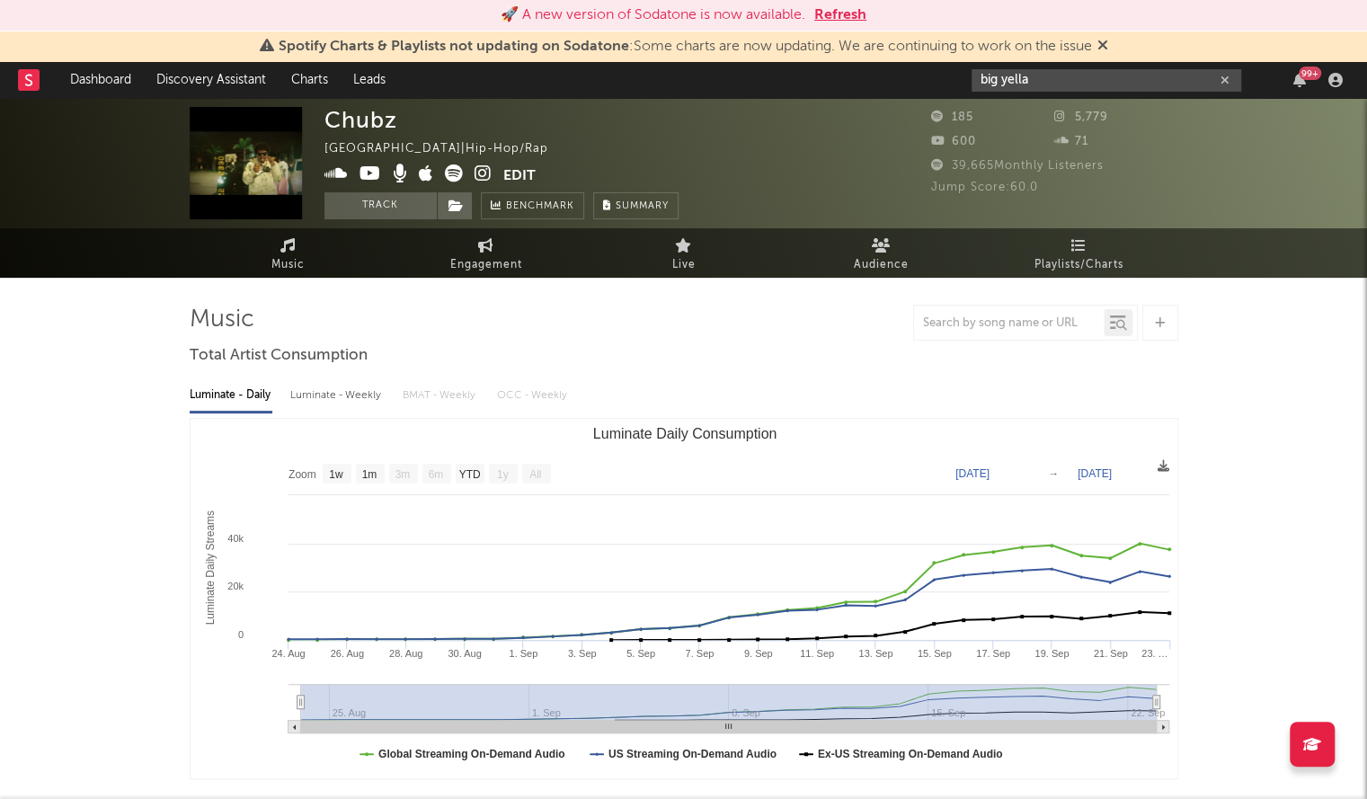
click at [1053, 71] on input "big yella" at bounding box center [1107, 80] width 270 height 22
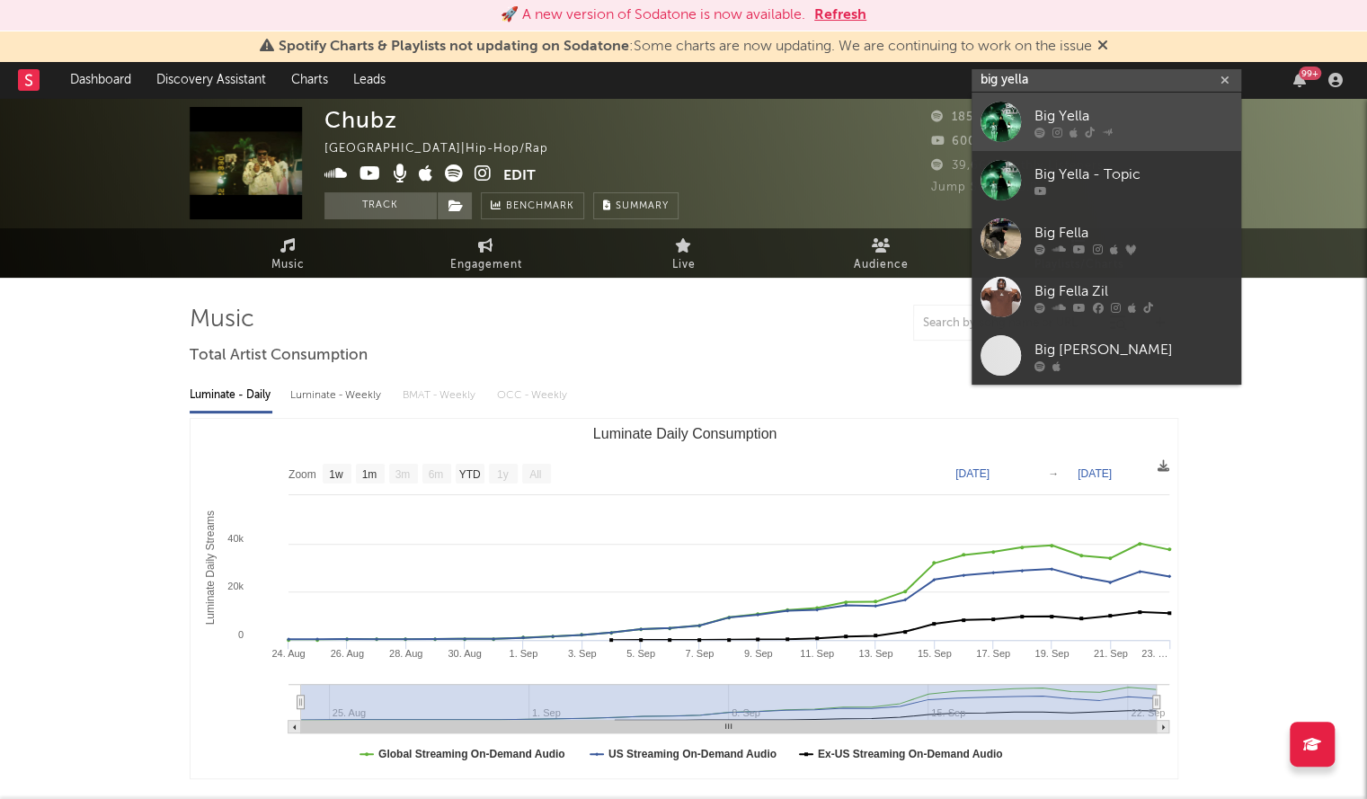
type input "big yella"
click at [1001, 124] on div at bounding box center [1001, 122] width 40 height 40
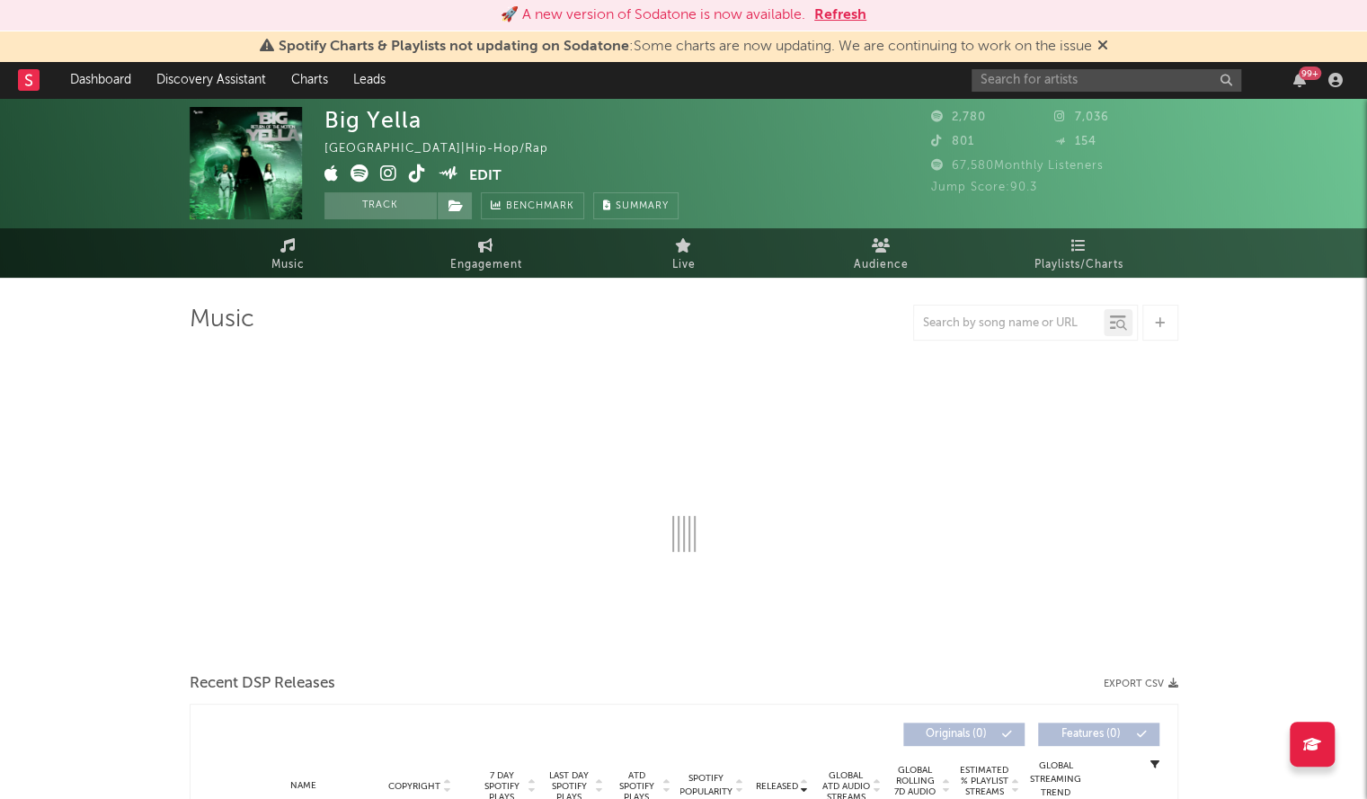
select select "1w"
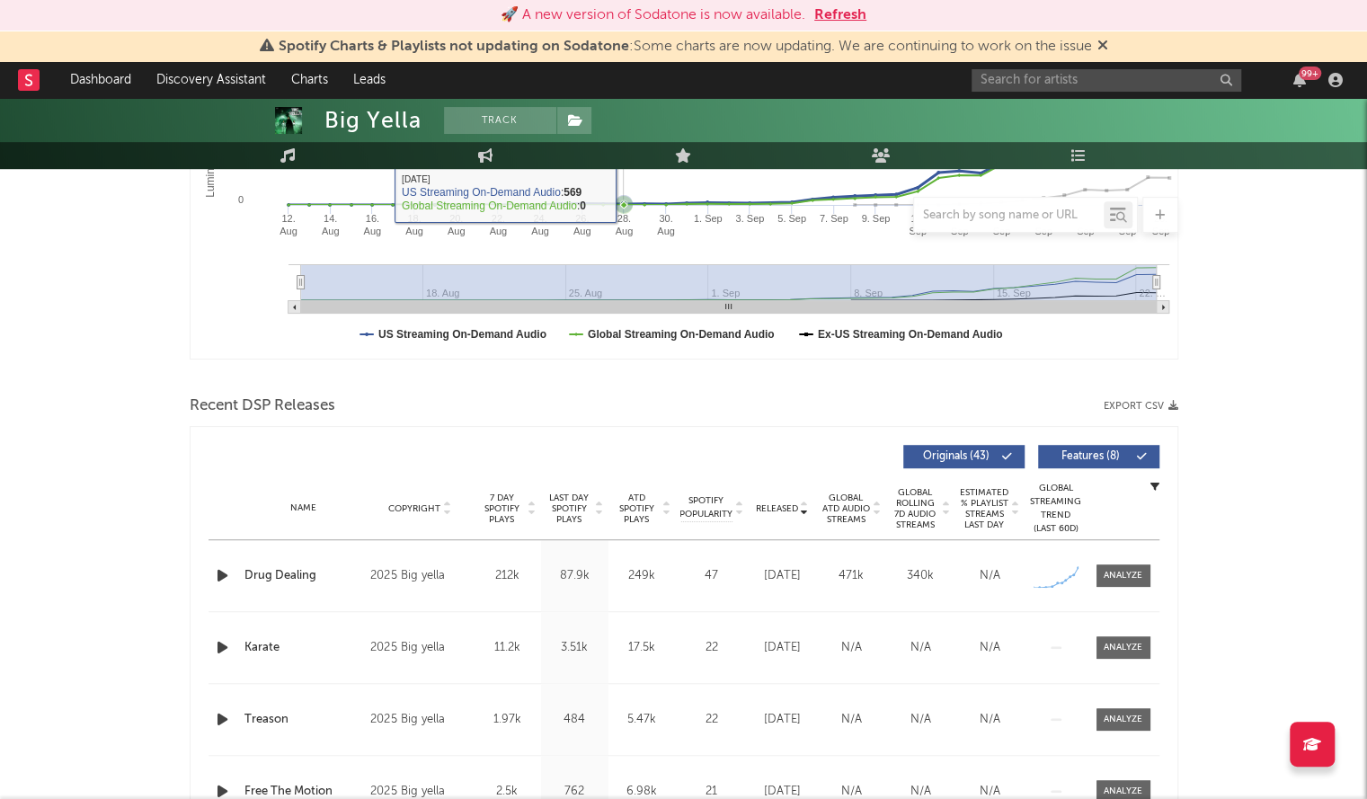
scroll to position [421, 0]
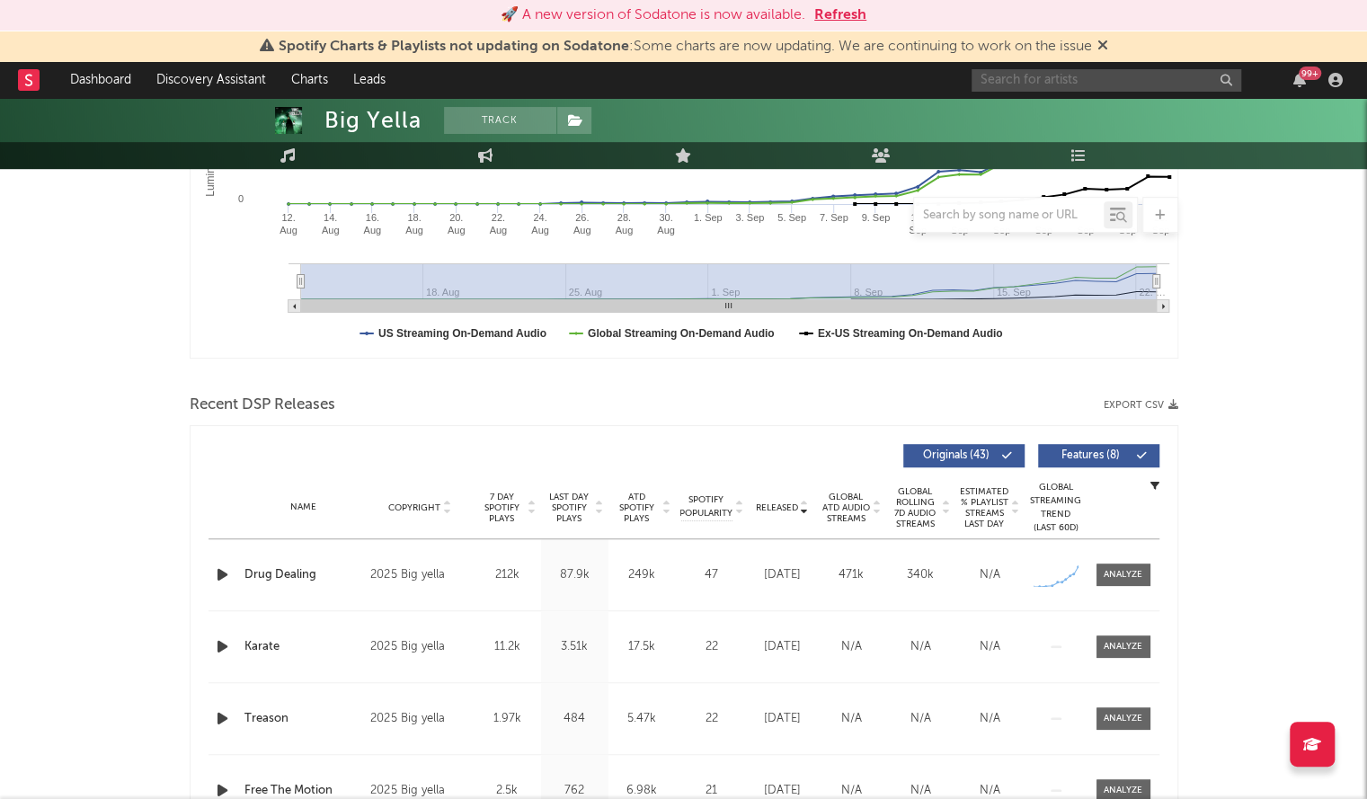
click at [1053, 75] on input "text" at bounding box center [1107, 80] width 270 height 22
click at [1062, 80] on input "quaa4" at bounding box center [1107, 80] width 270 height 22
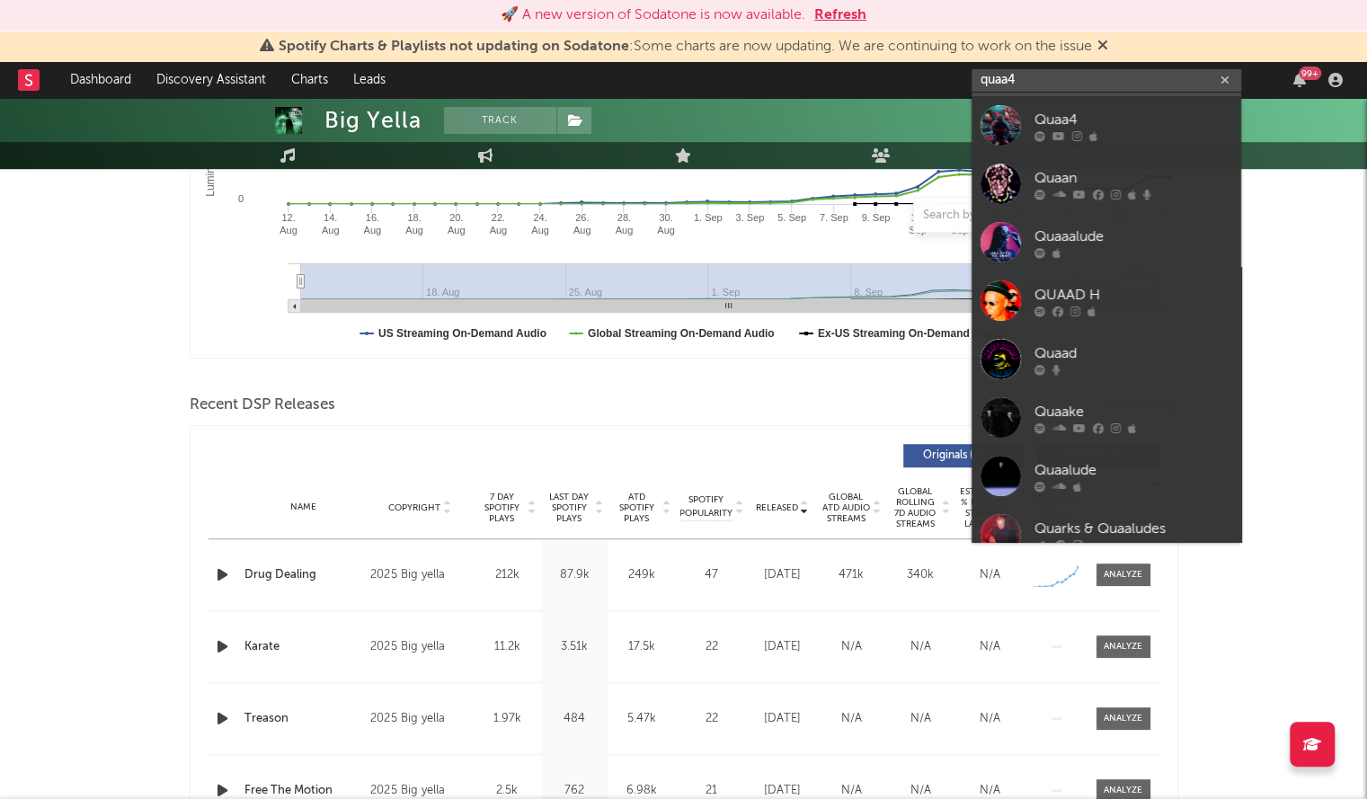
scroll to position [59, 0]
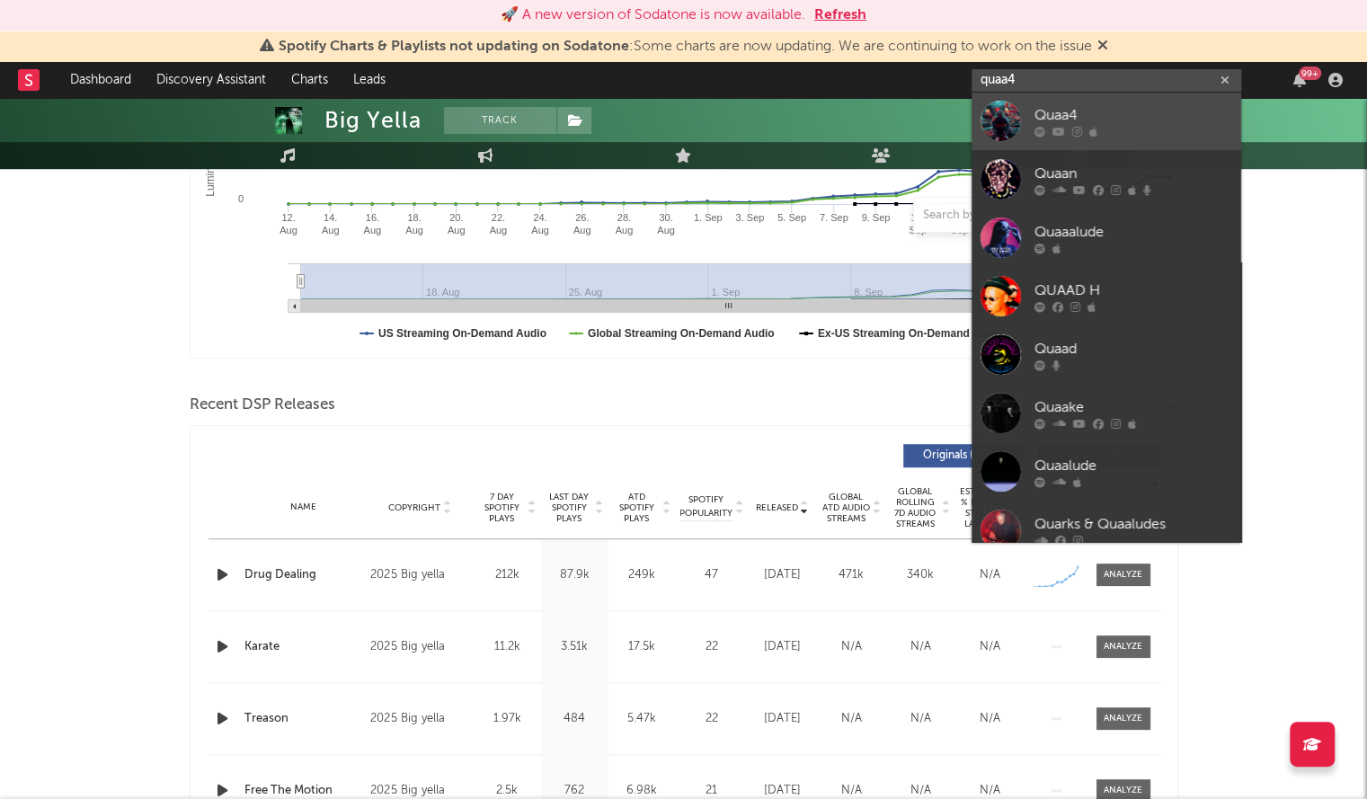
type input "quaa4"
click at [986, 120] on div at bounding box center [1001, 121] width 40 height 40
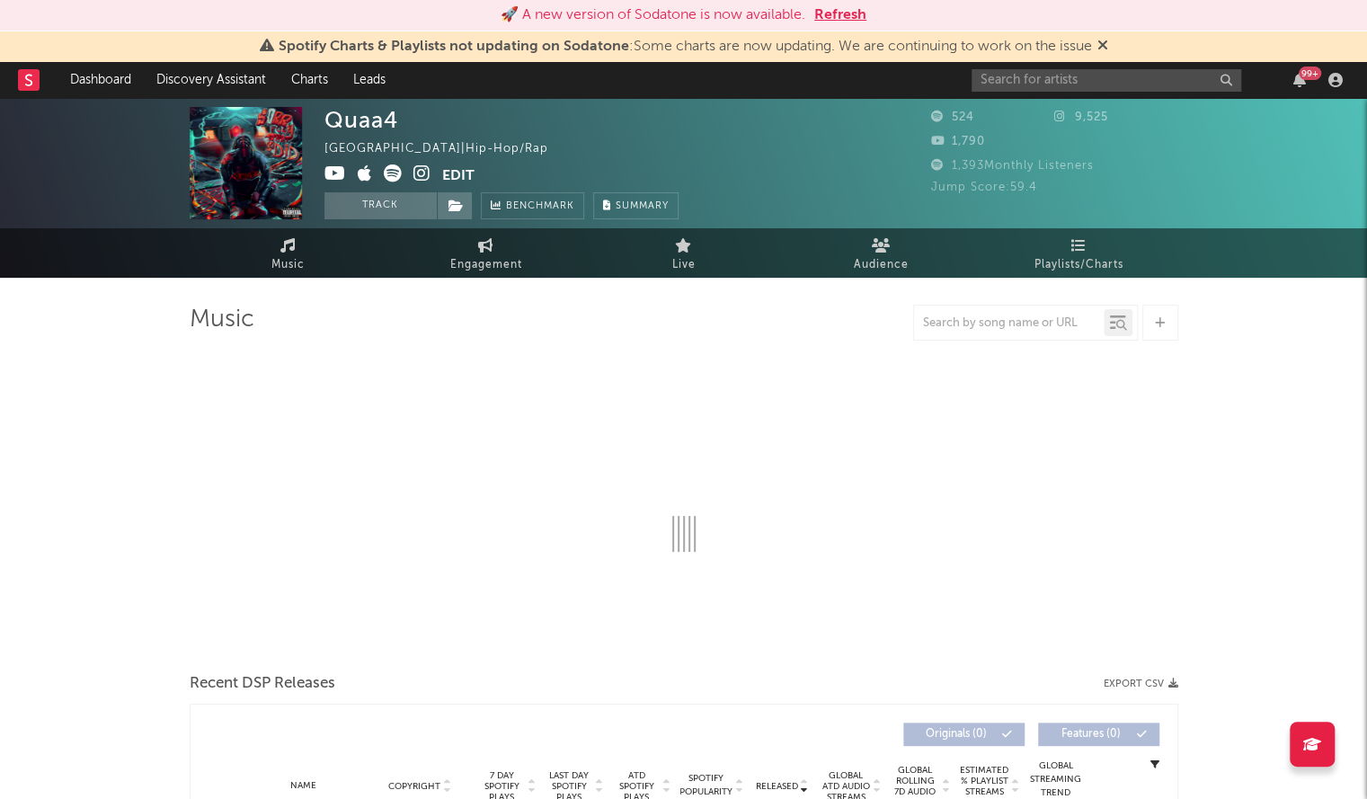
select select "1w"
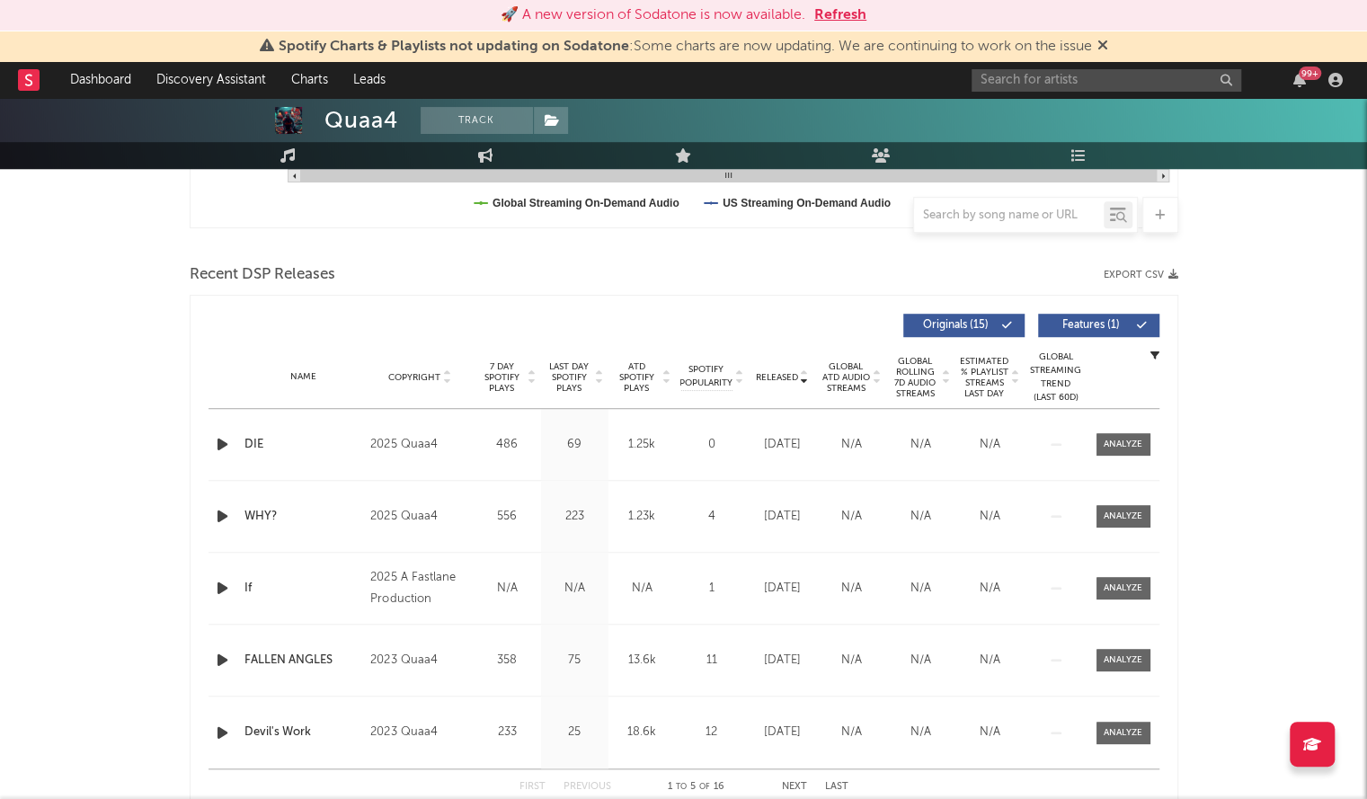
scroll to position [550, 0]
